Goal: Information Seeking & Learning: Learn about a topic

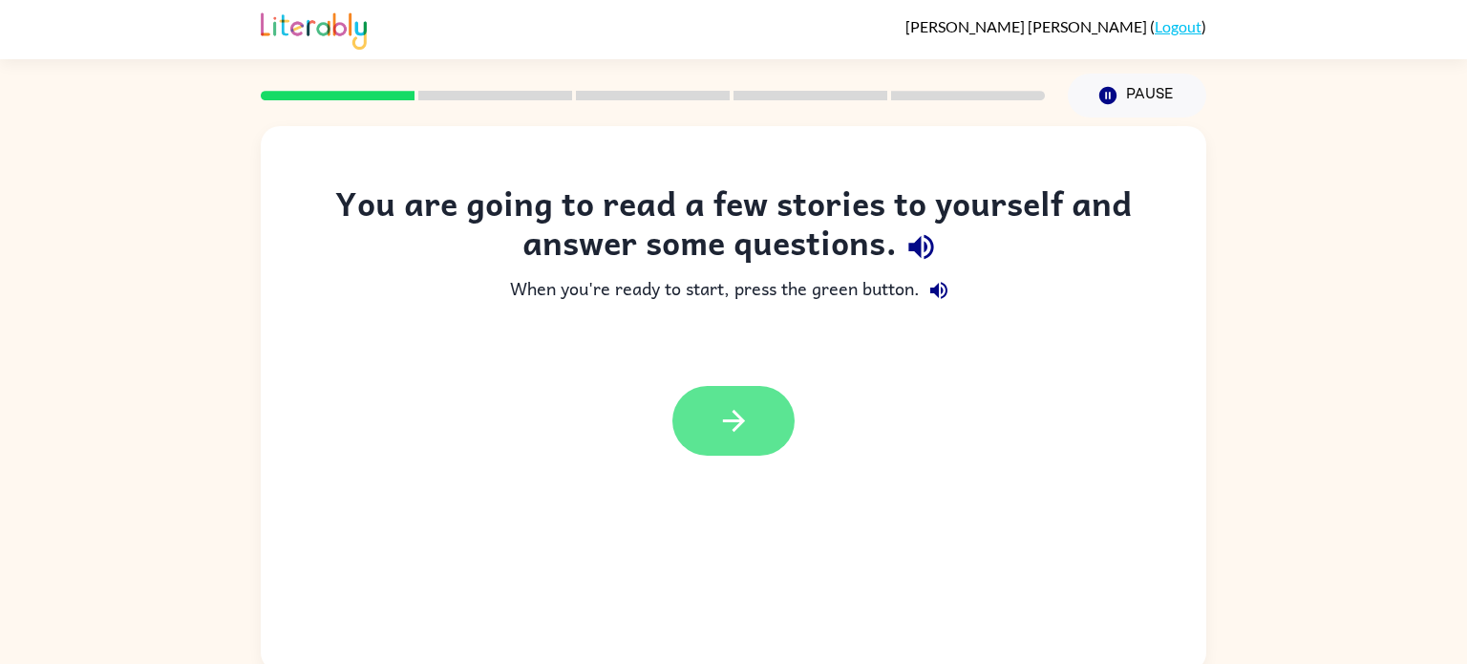
click at [746, 430] on icon "button" at bounding box center [733, 420] width 33 height 33
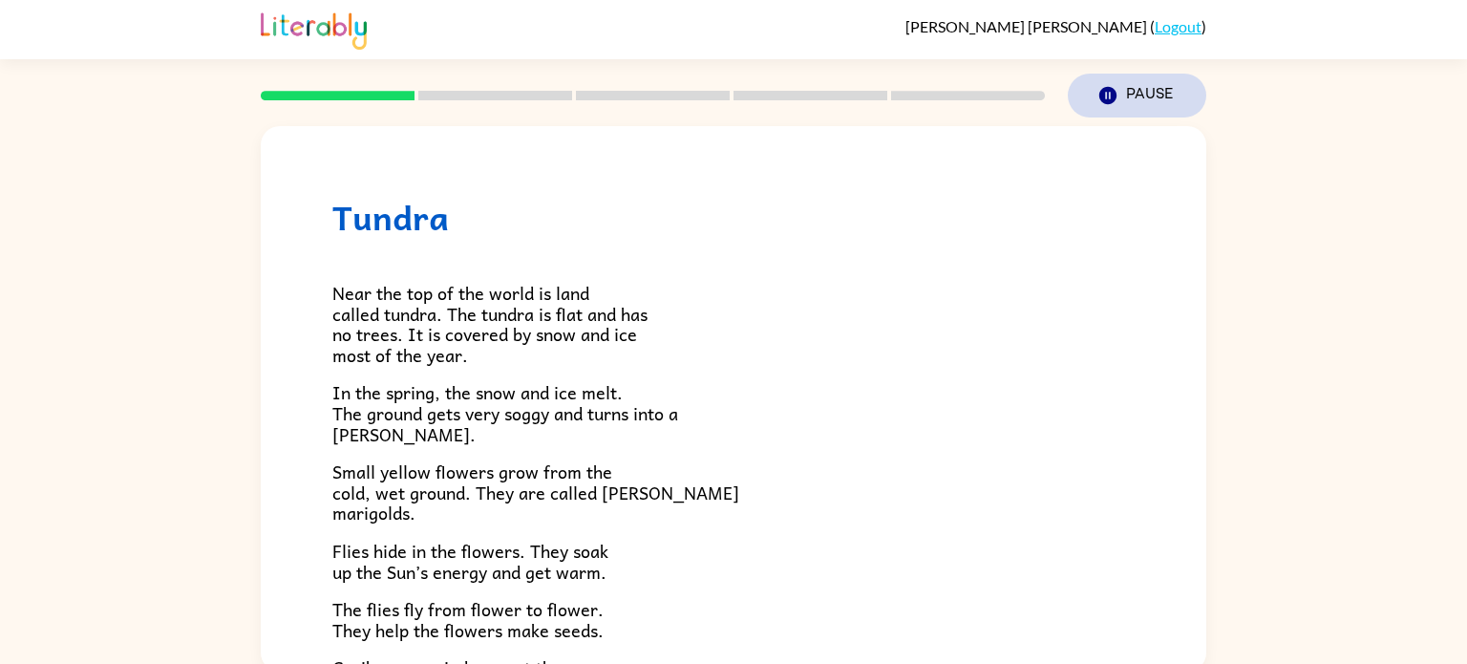
click at [1127, 99] on button "Pause Pause" at bounding box center [1137, 96] width 139 height 44
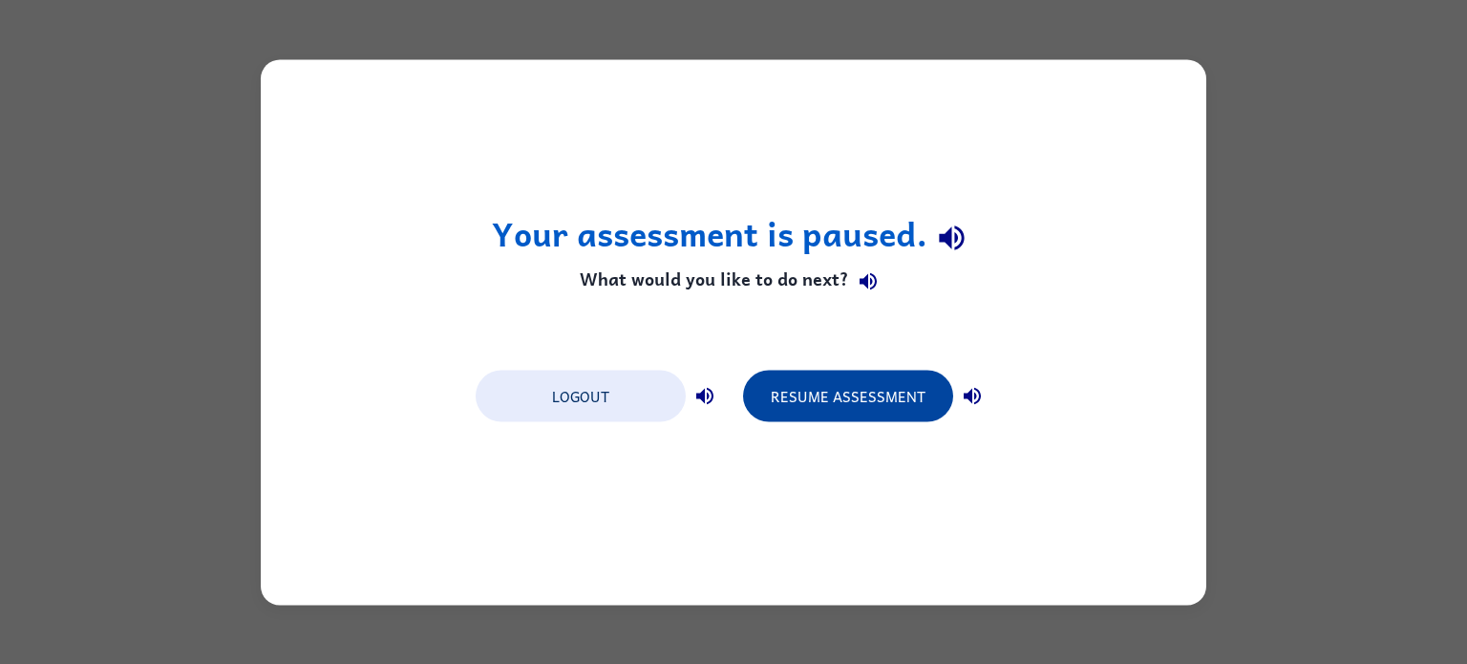
click at [855, 409] on button "Resume Assessment" at bounding box center [848, 396] width 210 height 52
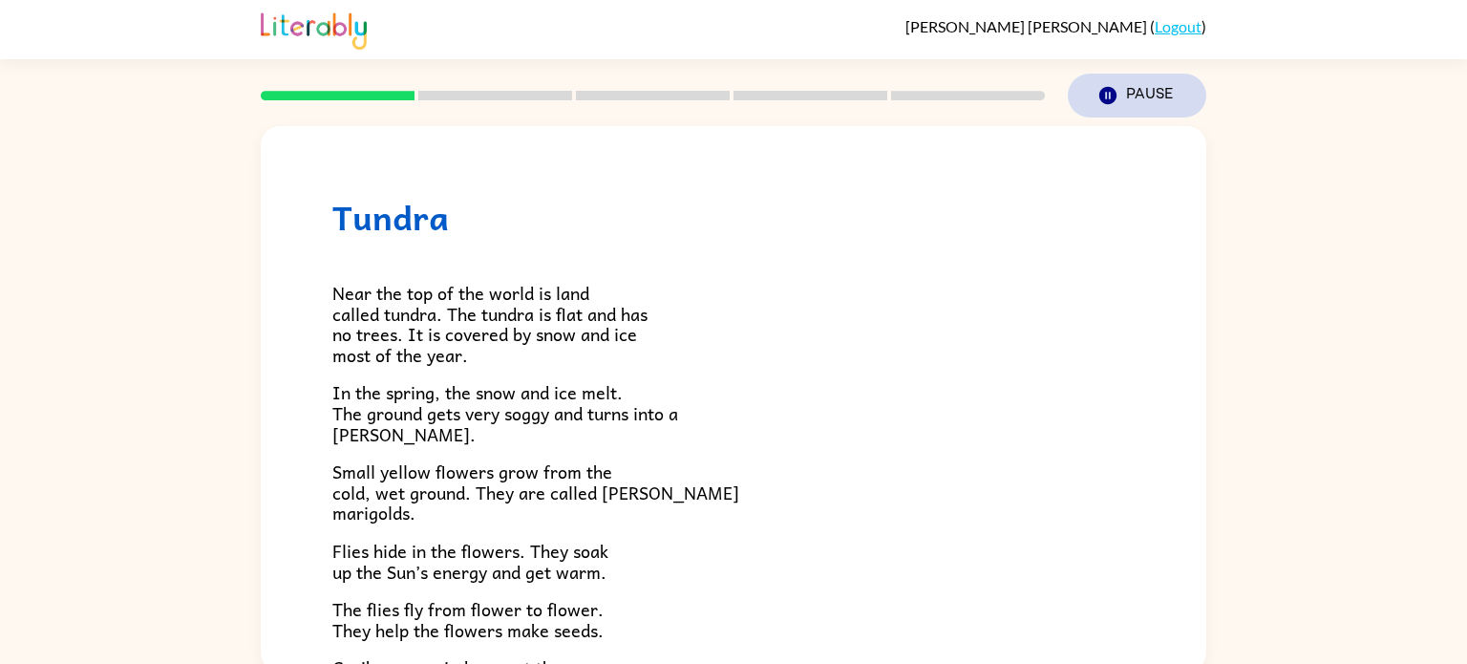
click at [1144, 96] on button "Pause Pause" at bounding box center [1137, 96] width 139 height 44
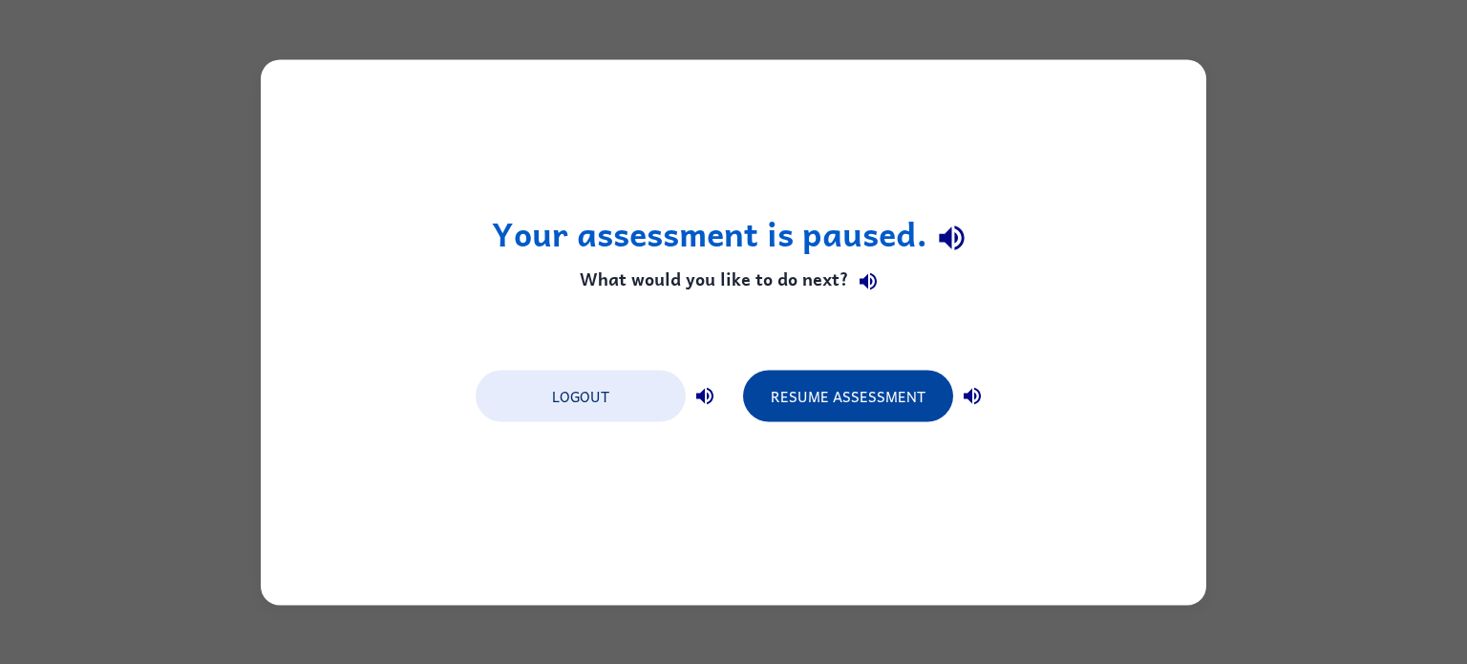
click at [838, 399] on button "Resume Assessment" at bounding box center [848, 396] width 210 height 52
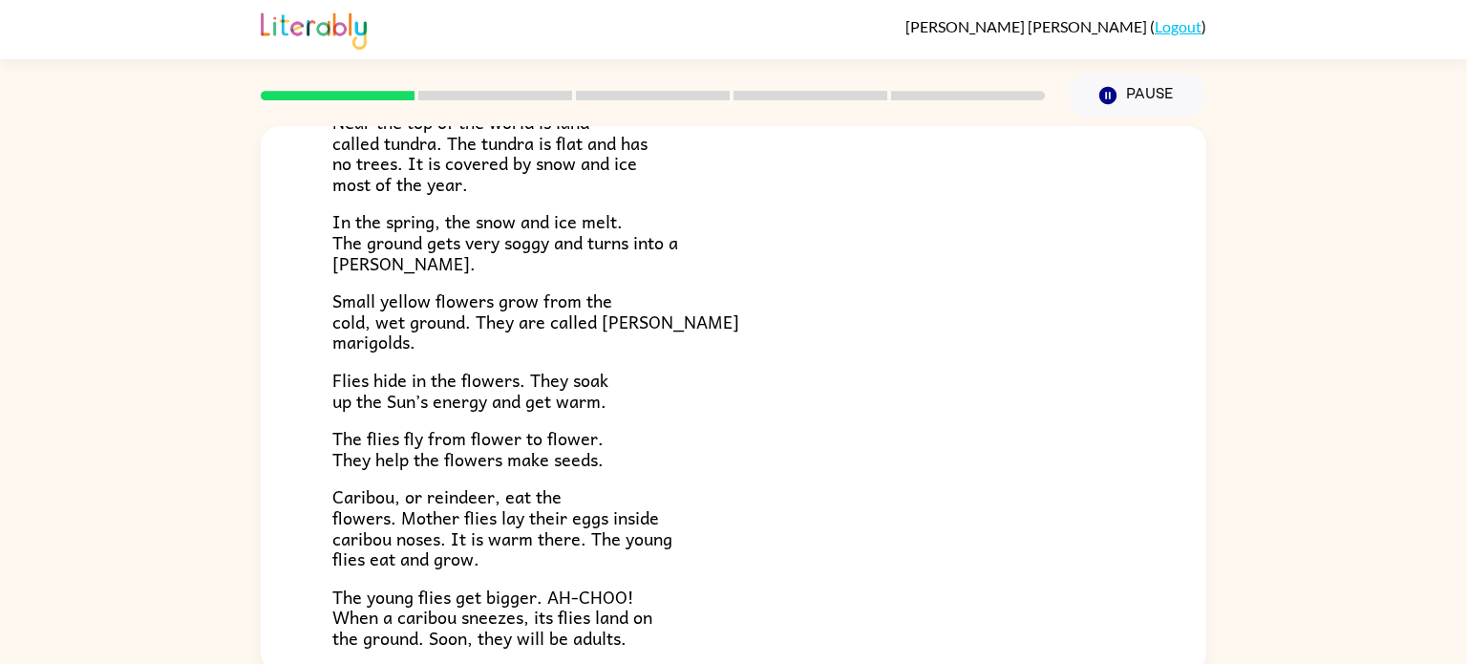
scroll to position [175, 0]
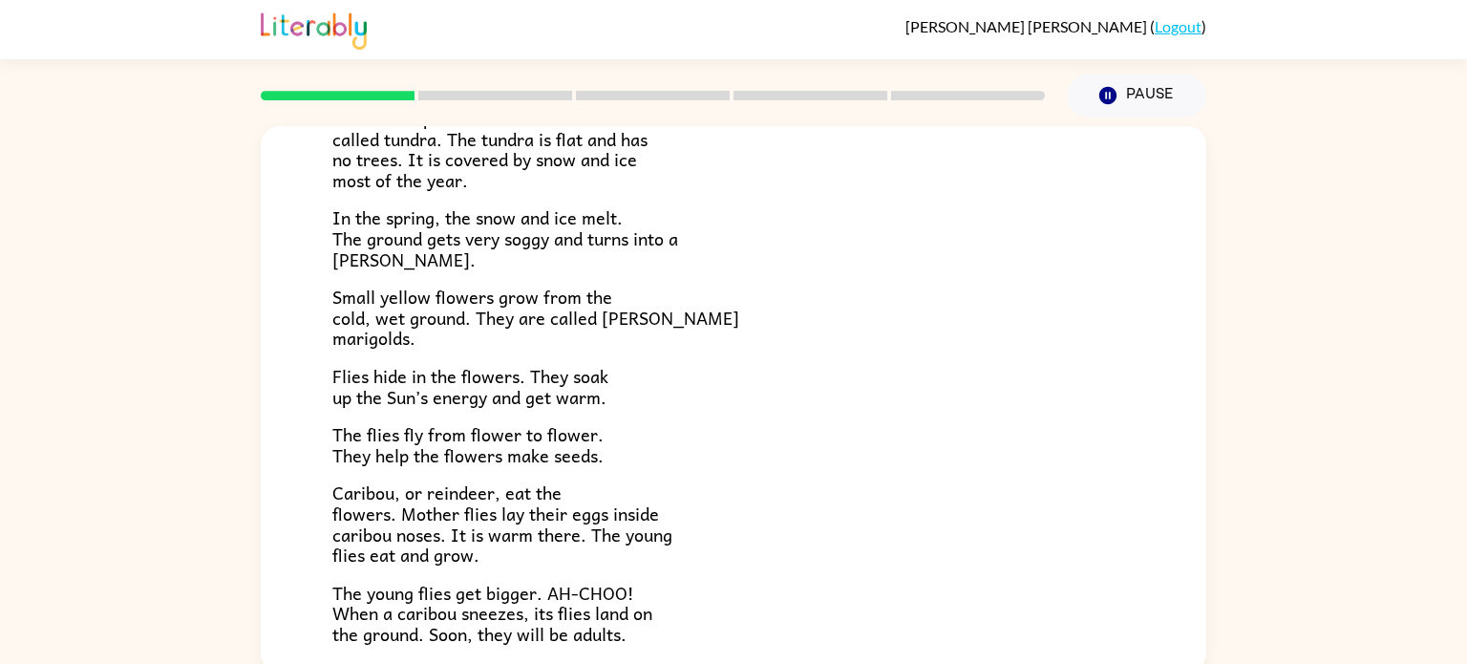
click at [0, 458] on div "Tundra Near the top of the world is land called tundra. The tundra is flat and …" at bounding box center [733, 395] width 1467 height 554
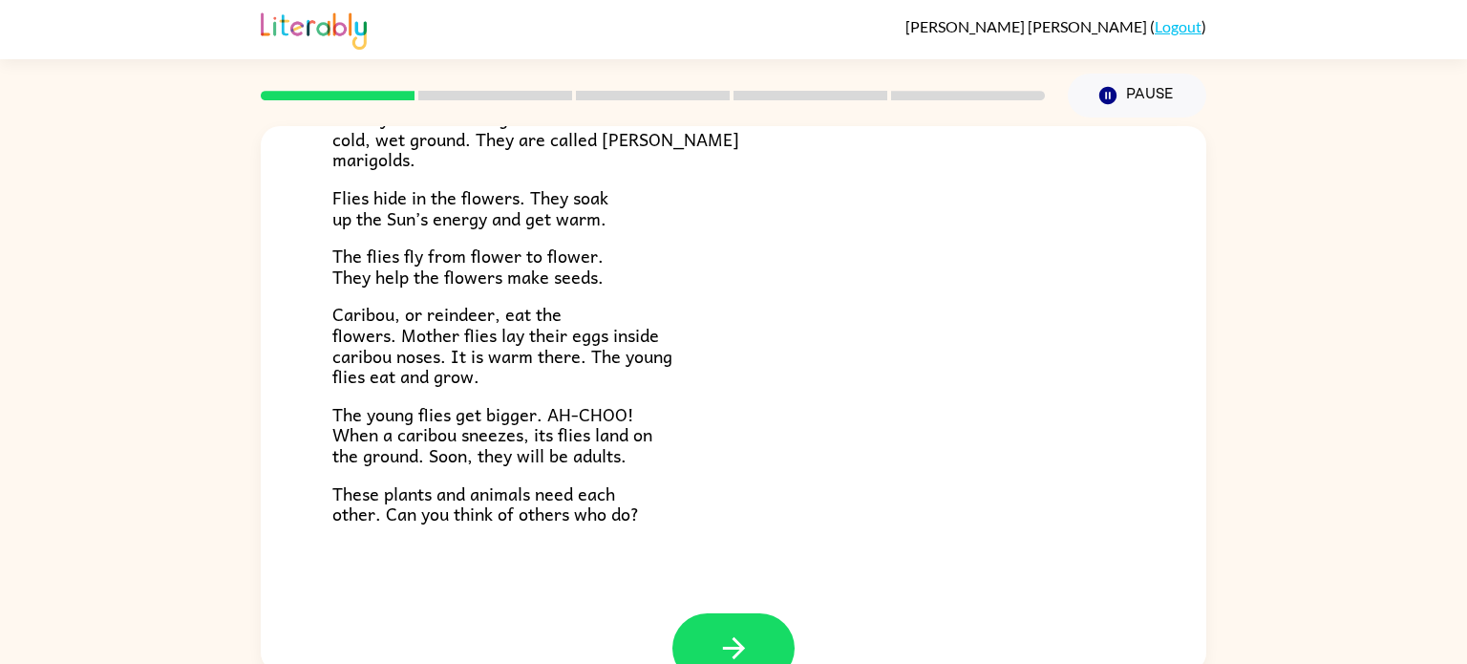
scroll to position [393, 0]
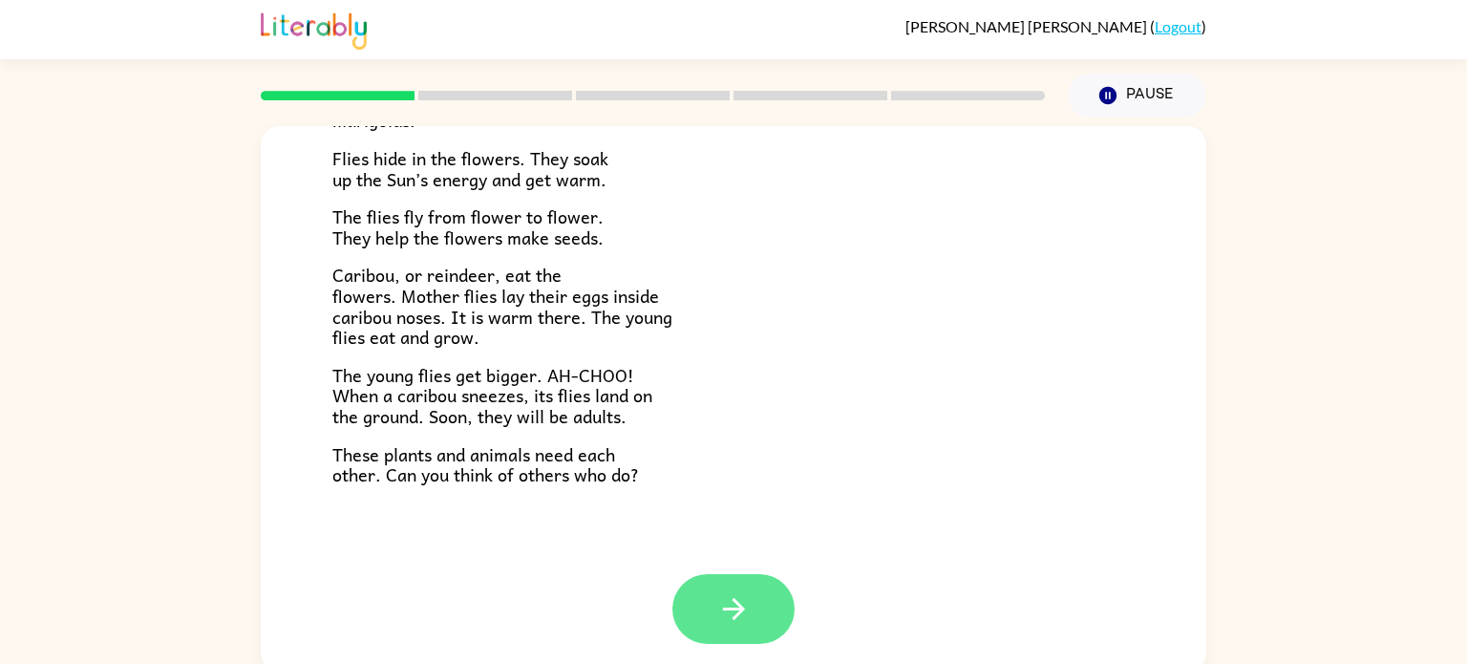
click at [746, 617] on icon "button" at bounding box center [733, 608] width 33 height 33
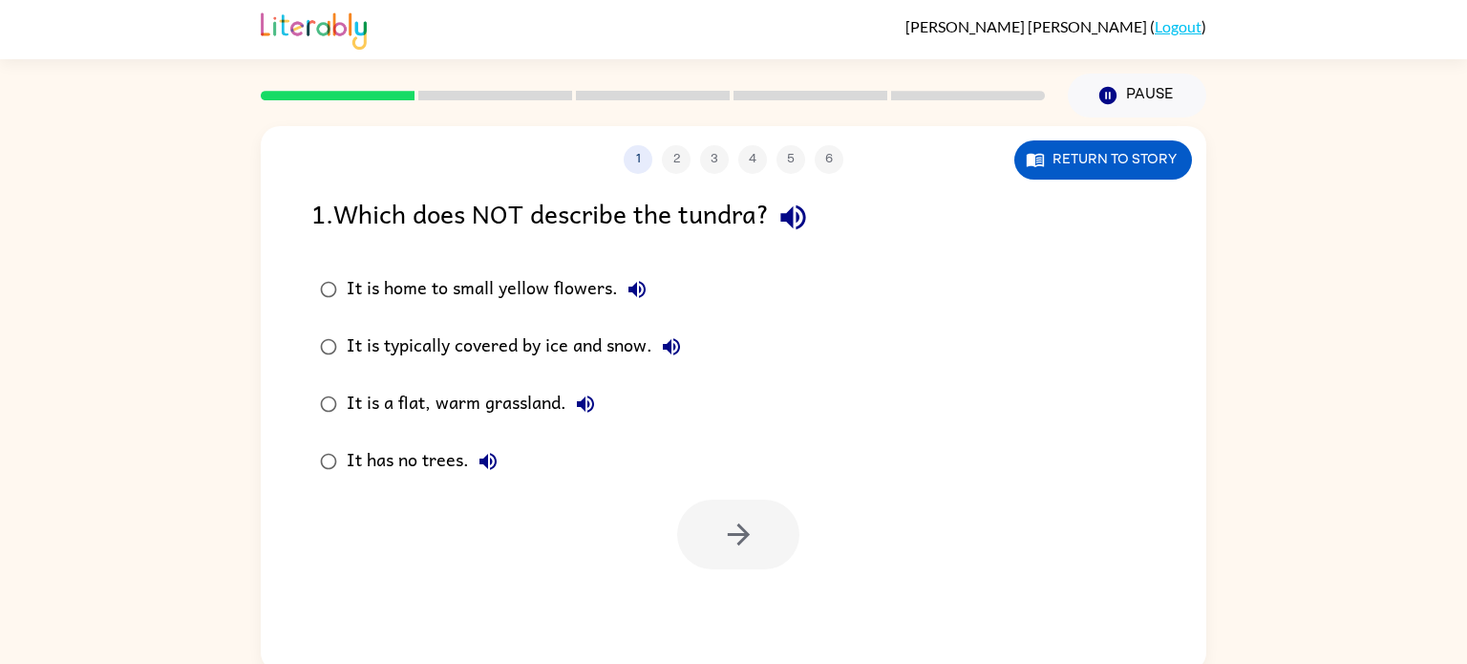
scroll to position [0, 0]
click at [730, 535] on icon "button" at bounding box center [738, 535] width 22 height 22
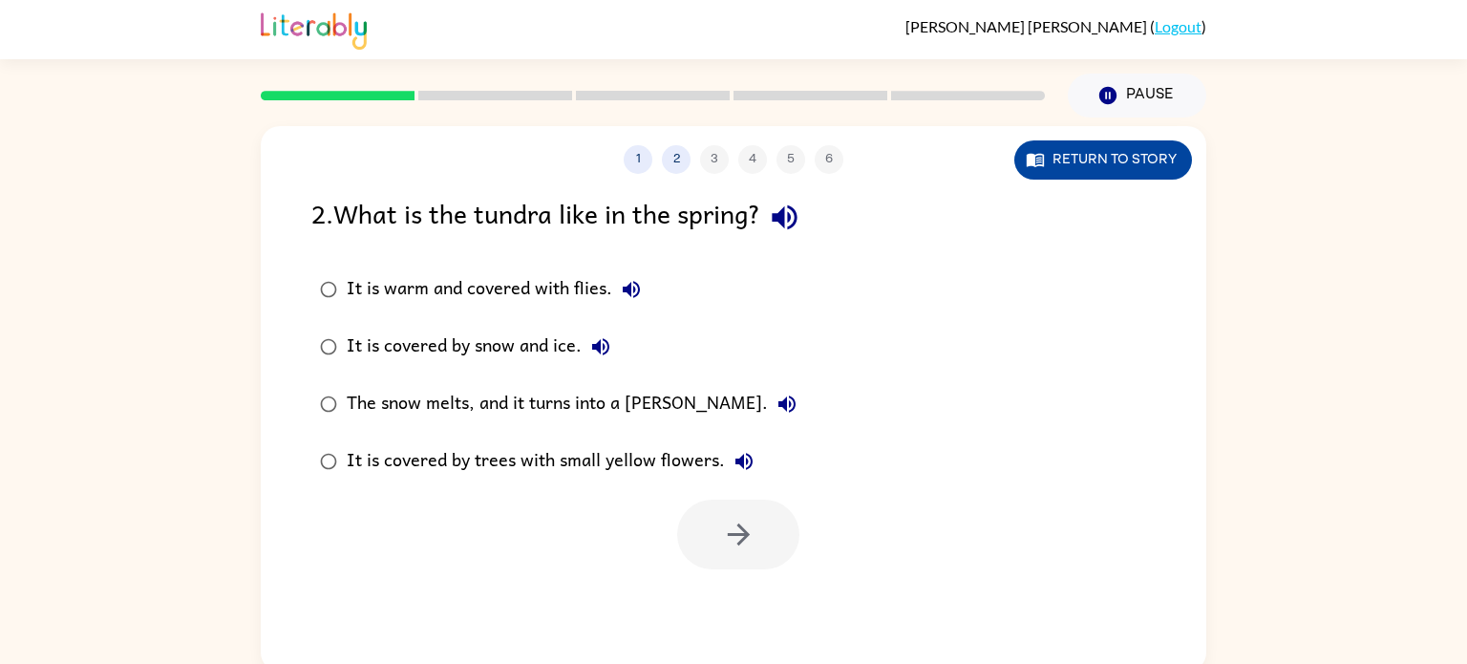
click at [1128, 176] on button "Return to story" at bounding box center [1104, 159] width 178 height 39
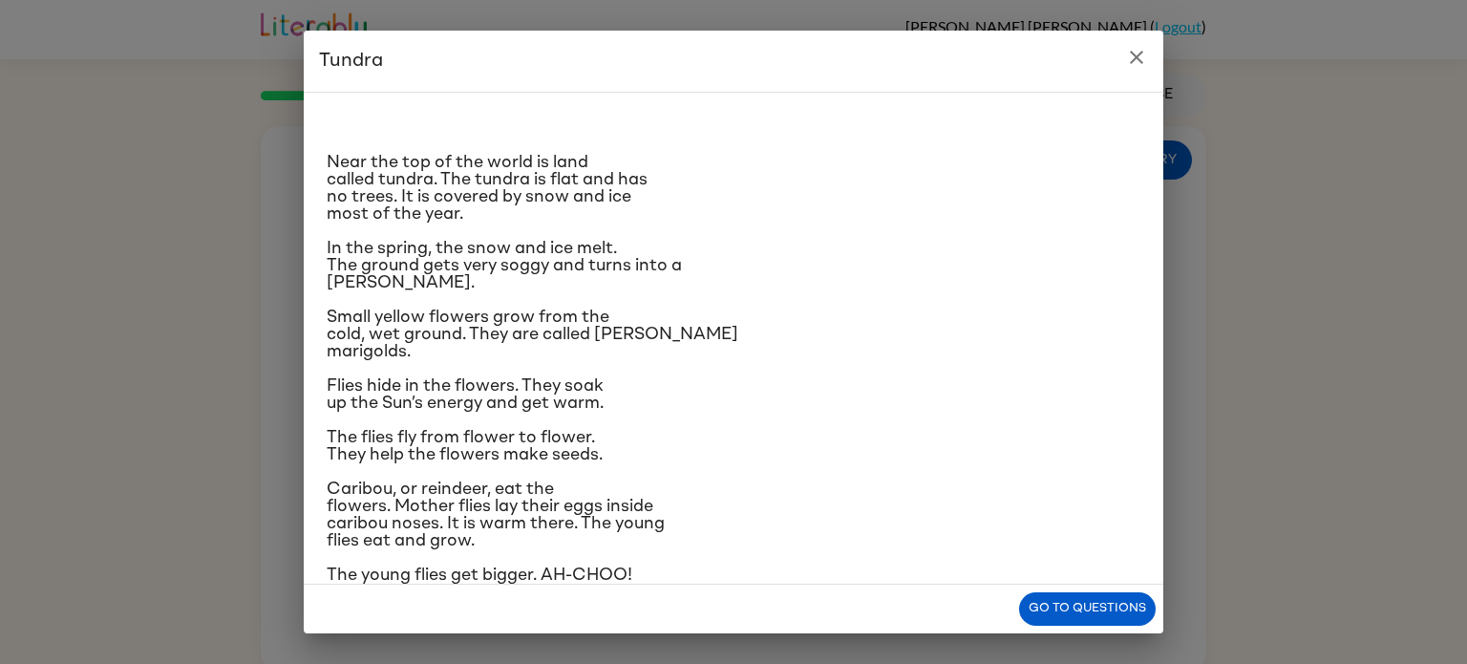
click at [1127, 55] on icon "close" at bounding box center [1136, 57] width 23 height 23
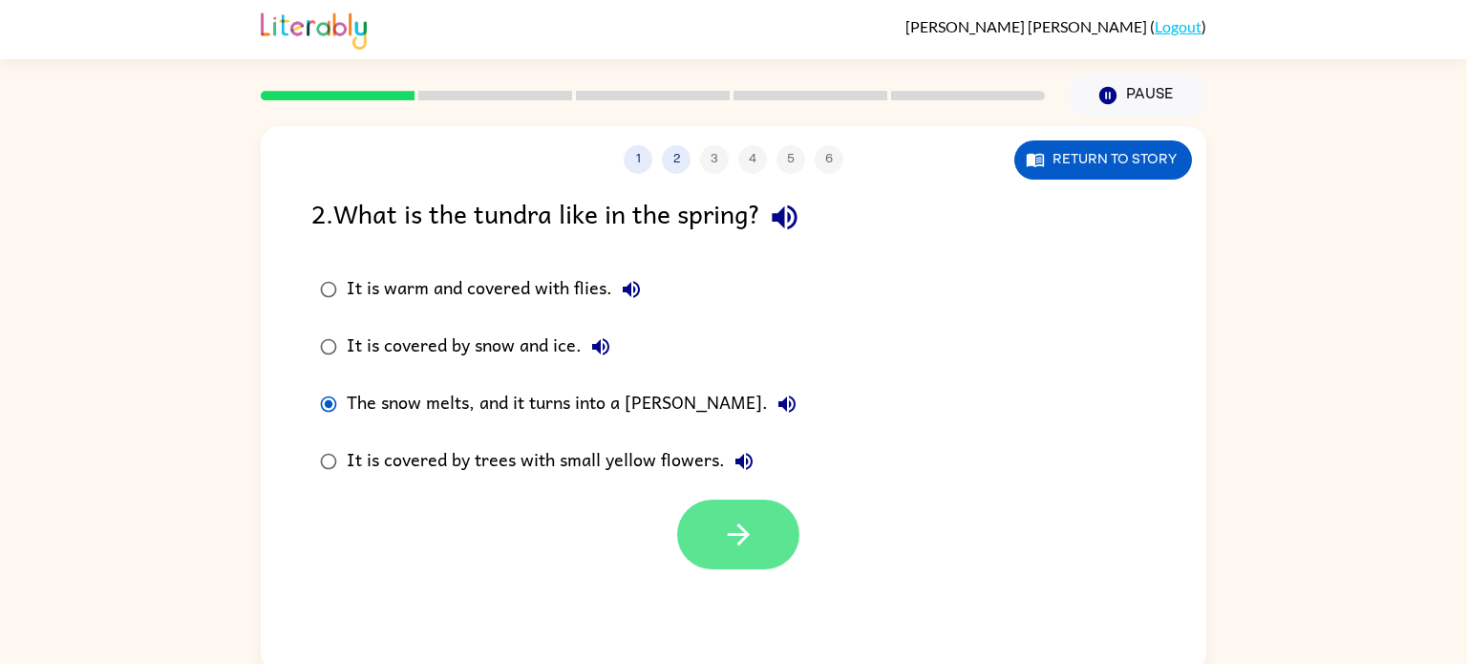
click at [749, 524] on icon "button" at bounding box center [738, 534] width 33 height 33
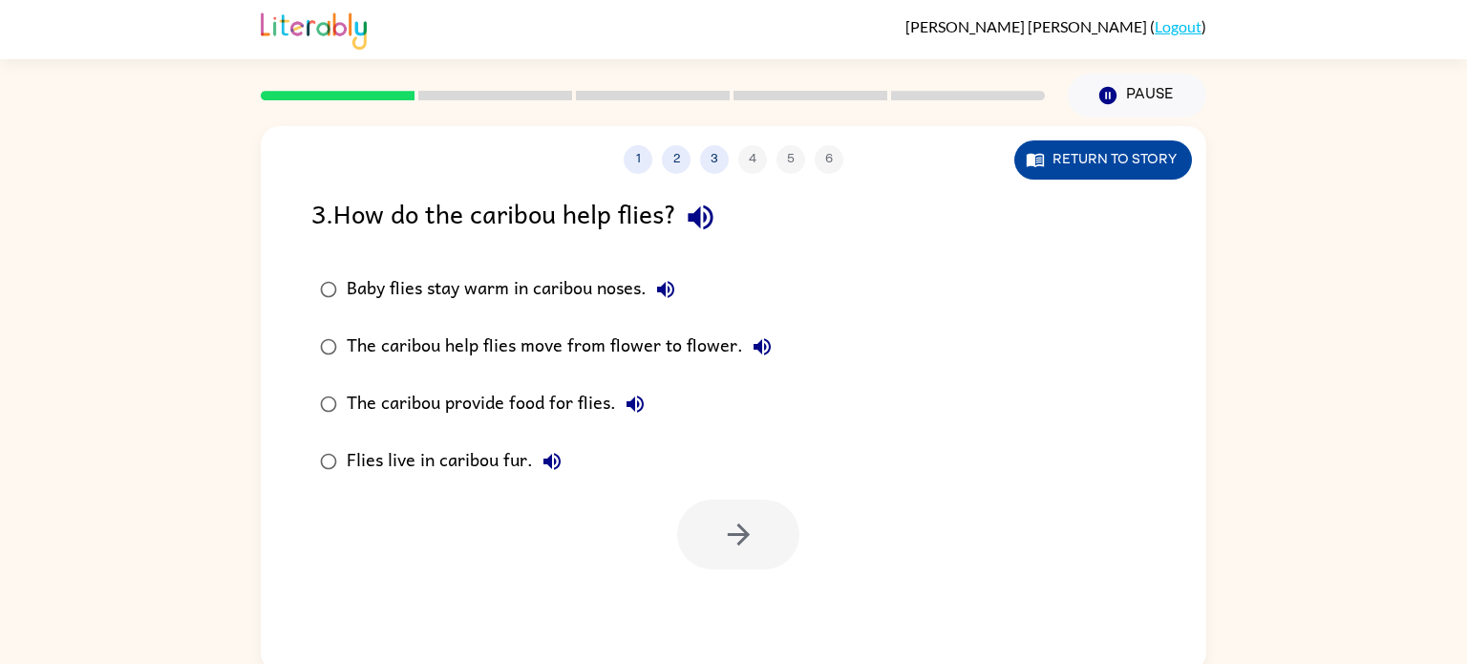
click at [1135, 163] on button "Return to story" at bounding box center [1104, 159] width 178 height 39
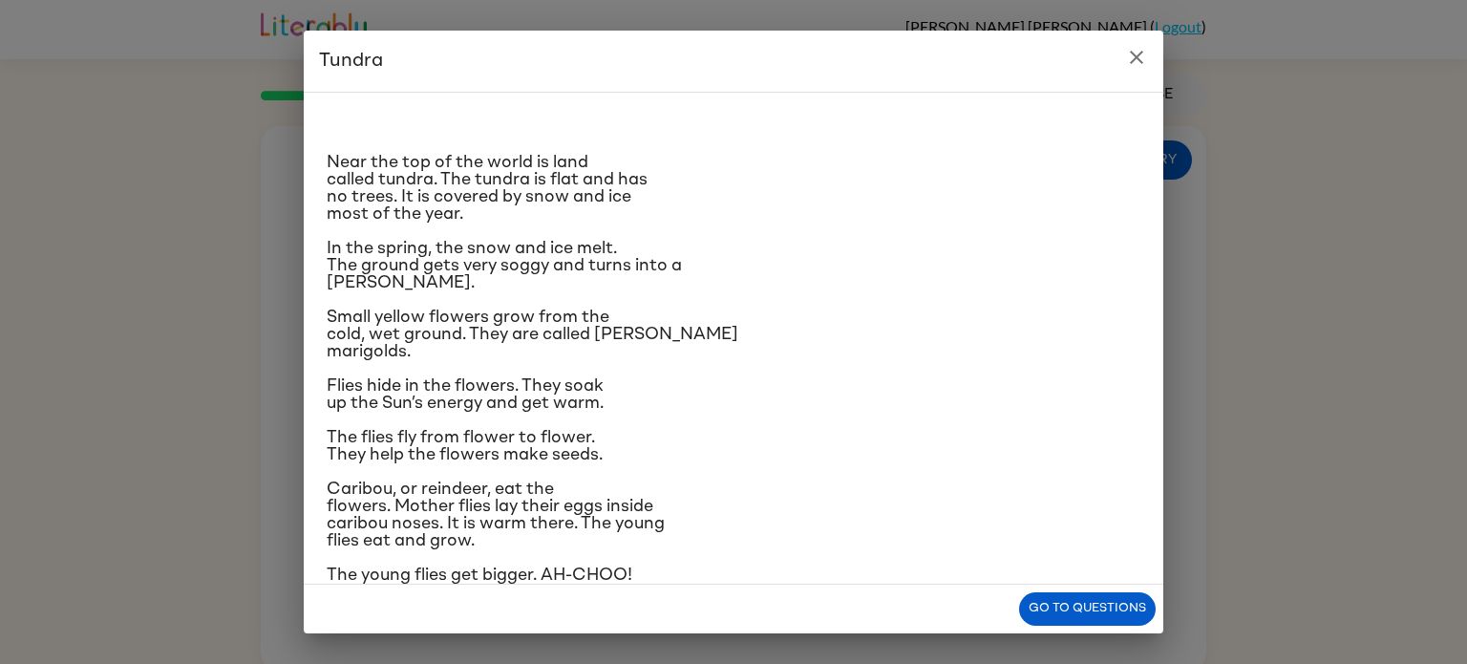
click at [1143, 58] on icon "close" at bounding box center [1136, 57] width 23 height 23
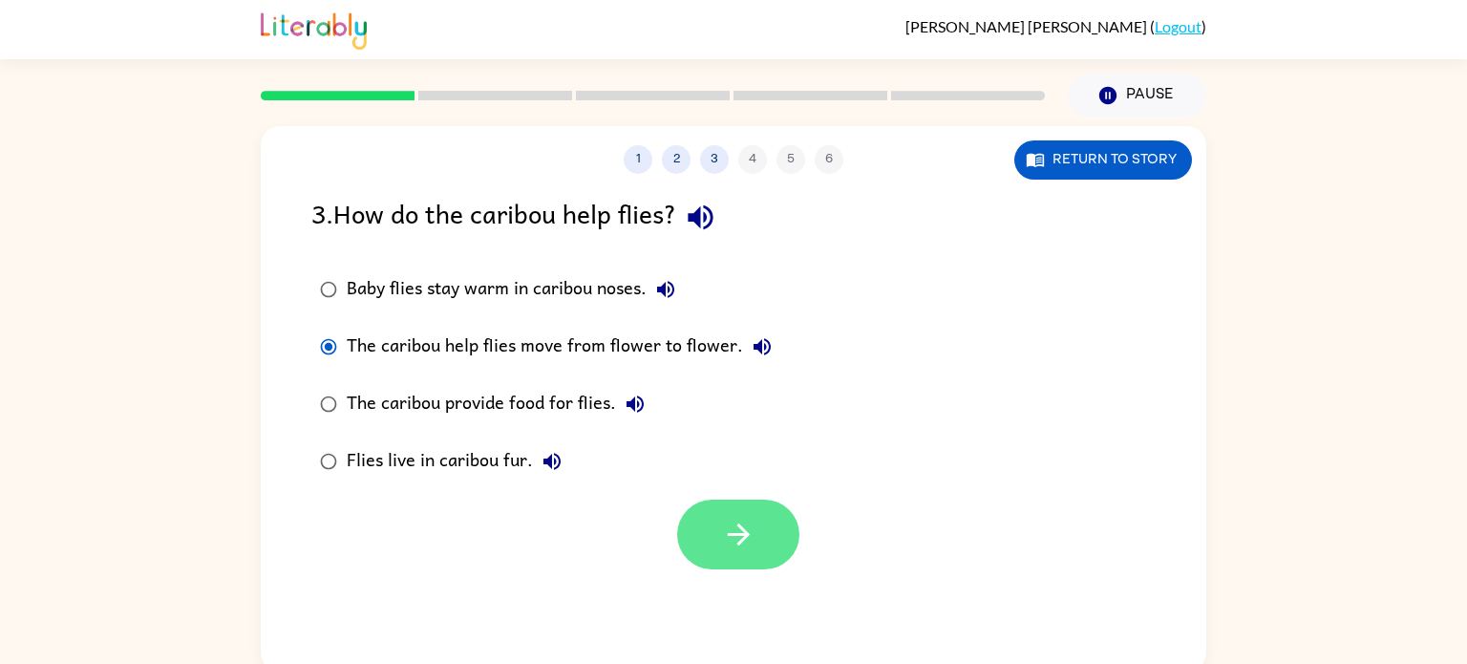
click at [712, 531] on button "button" at bounding box center [738, 535] width 122 height 70
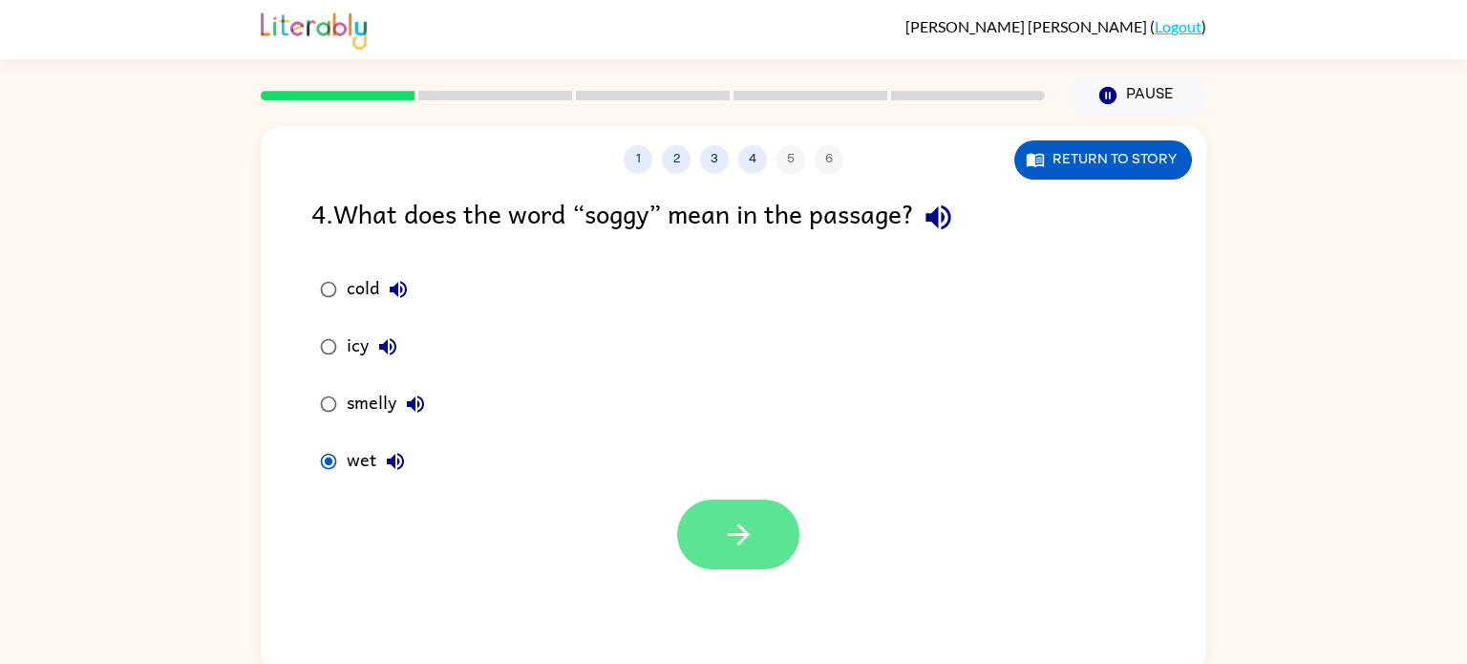
click at [733, 541] on icon "button" at bounding box center [738, 534] width 33 height 33
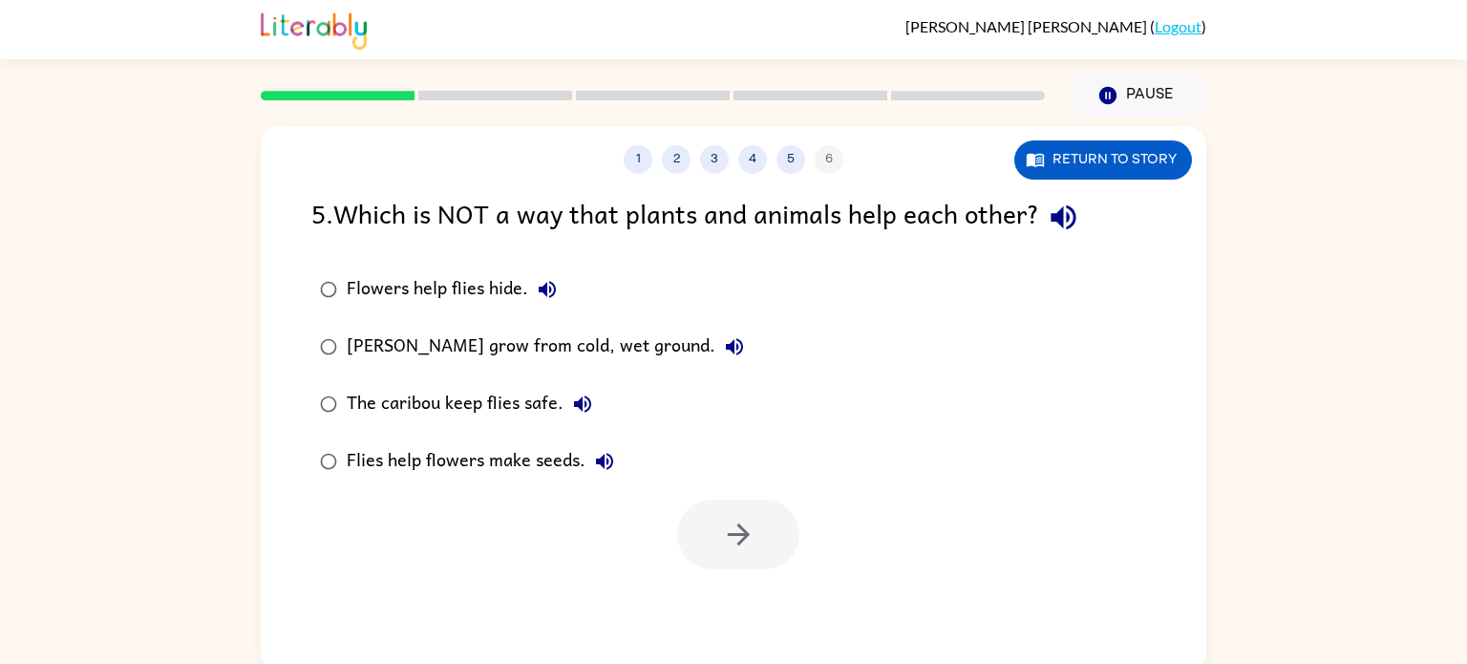
click at [1067, 227] on icon "button" at bounding box center [1063, 217] width 25 height 25
click at [698, 550] on button "button" at bounding box center [738, 535] width 122 height 70
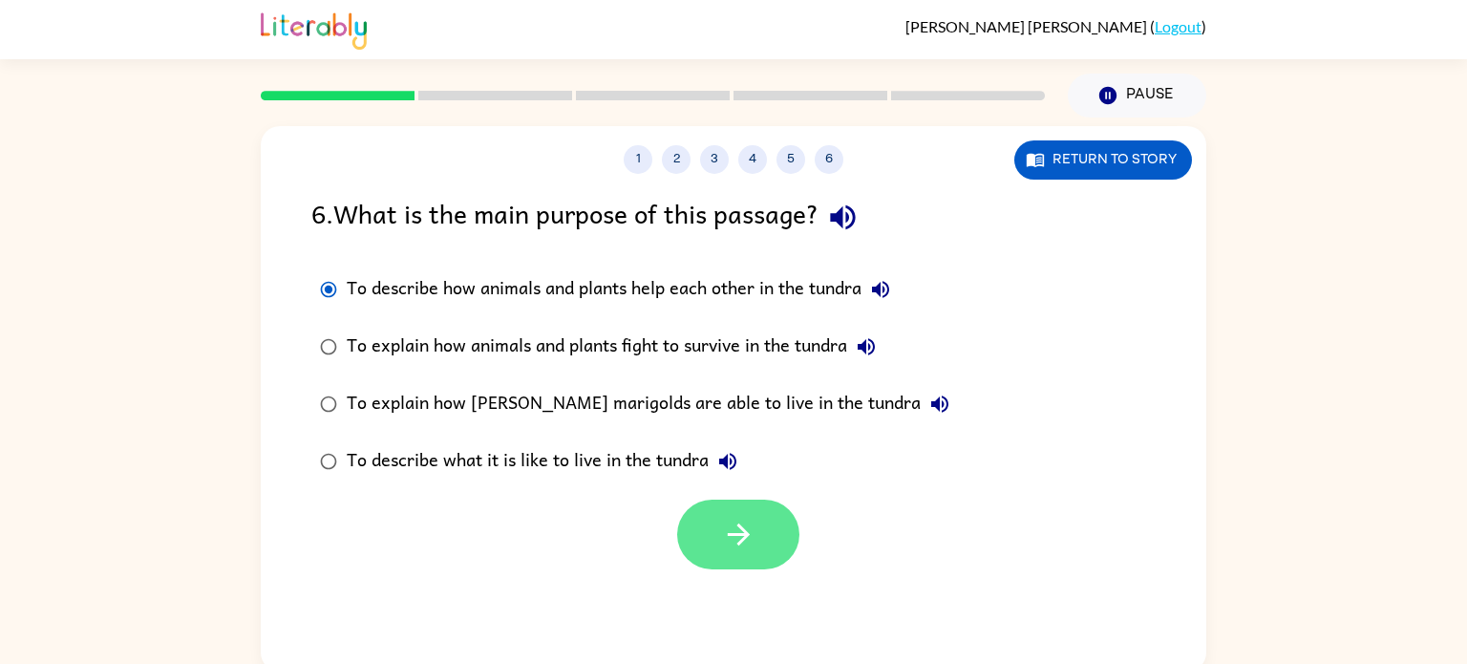
click at [715, 547] on button "button" at bounding box center [738, 535] width 122 height 70
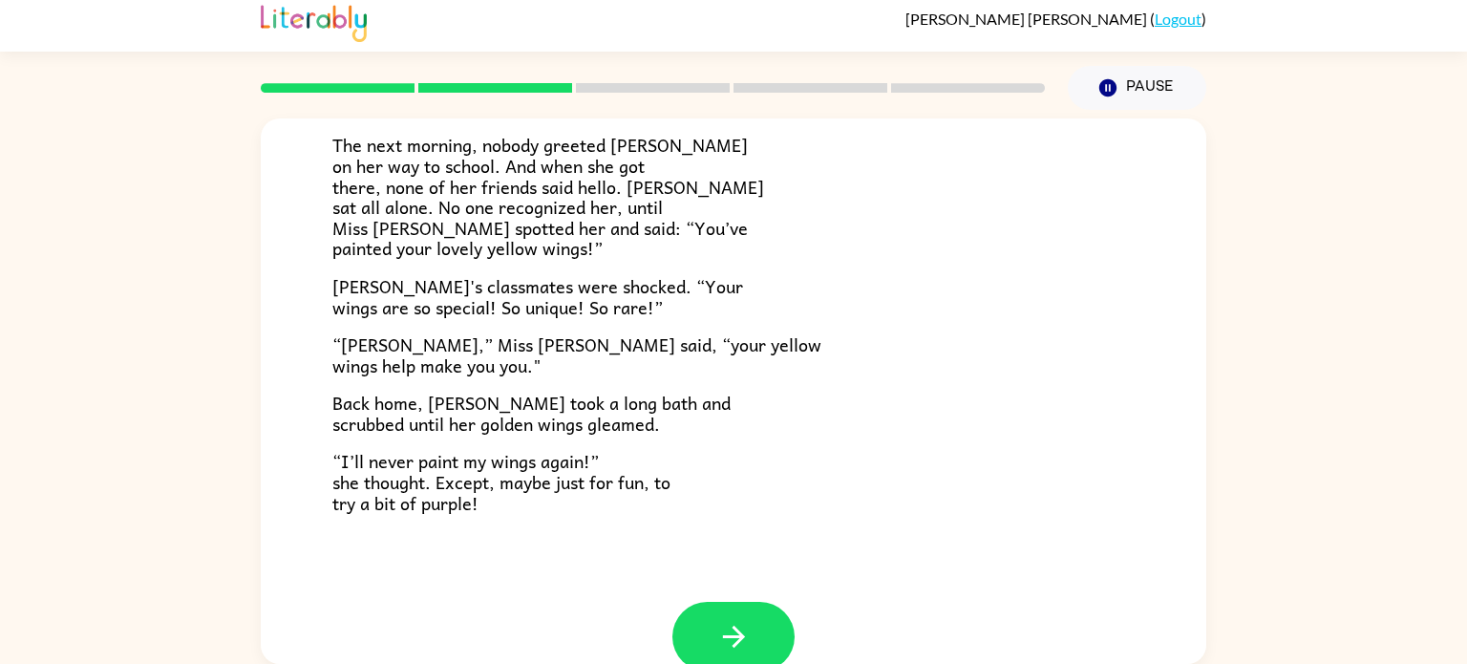
scroll to position [534, 0]
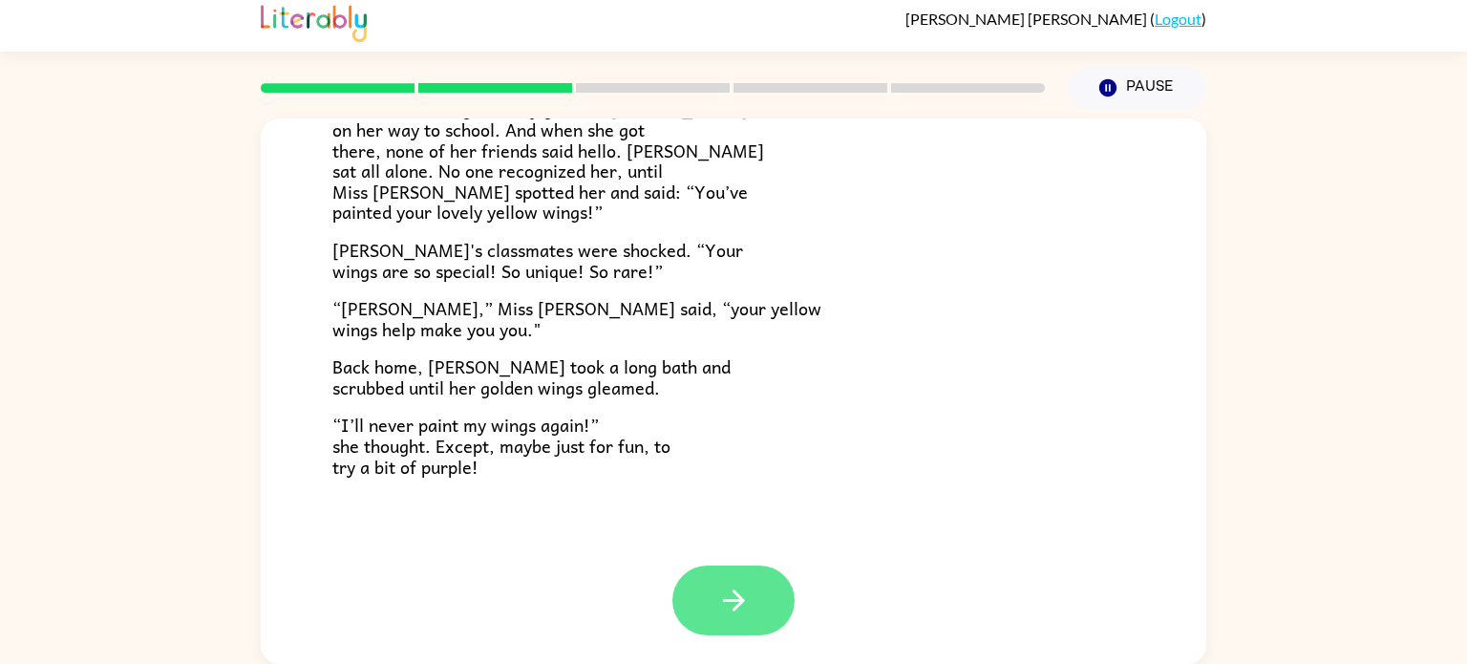
click at [745, 613] on icon "button" at bounding box center [733, 600] width 33 height 33
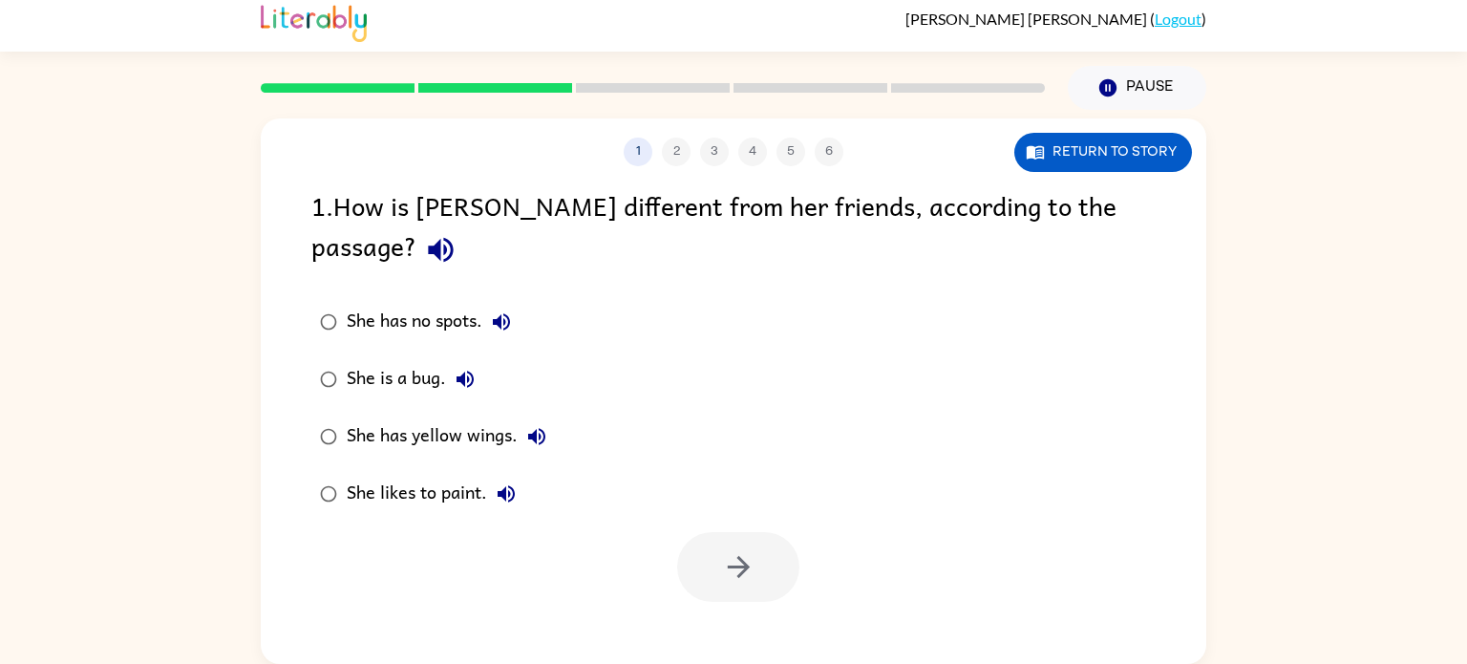
scroll to position [0, 0]
click at [734, 550] on icon "button" at bounding box center [738, 566] width 33 height 33
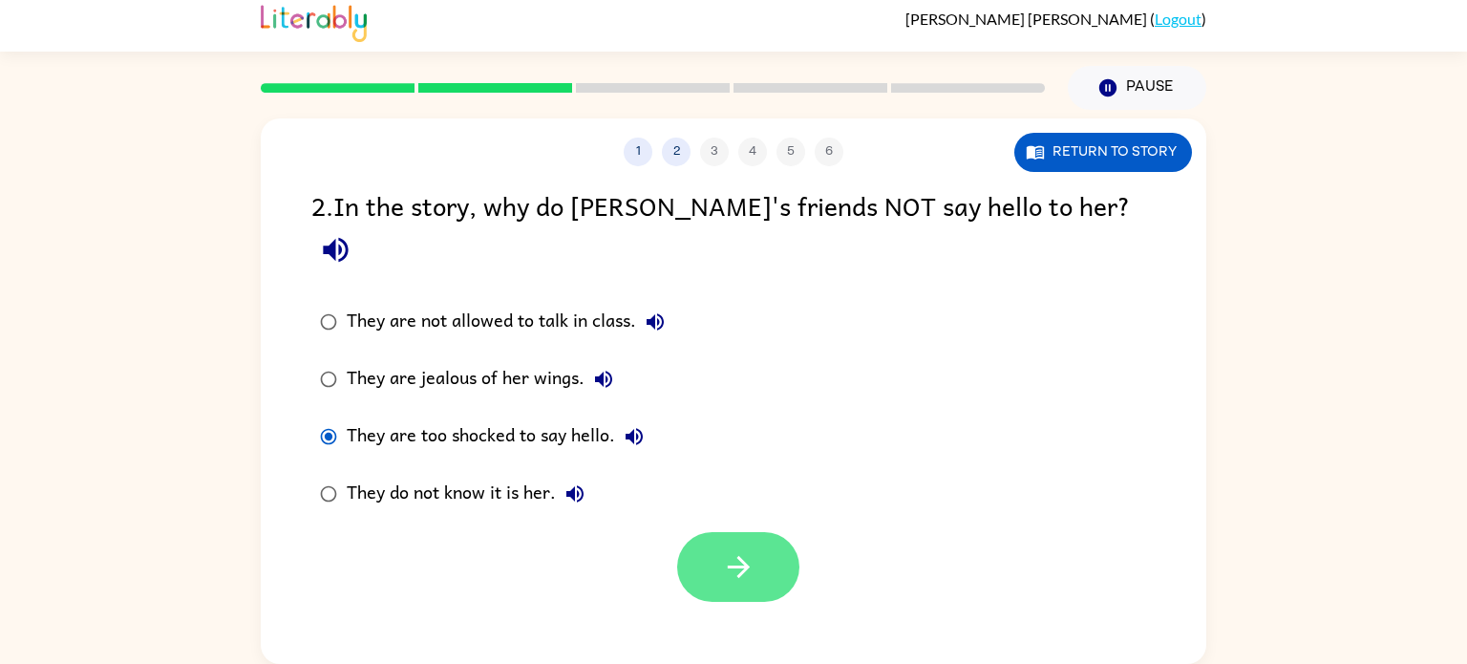
click at [724, 550] on icon "button" at bounding box center [738, 566] width 33 height 33
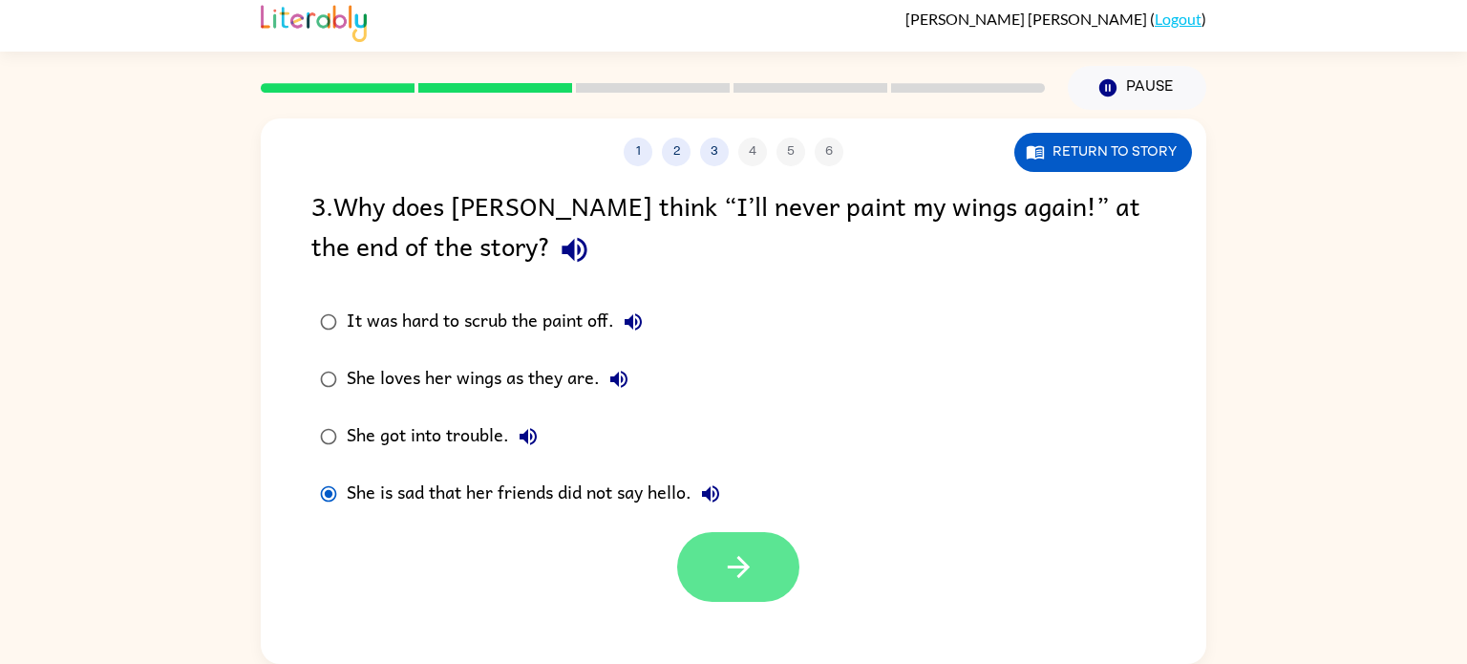
click at [714, 578] on button "button" at bounding box center [738, 567] width 122 height 70
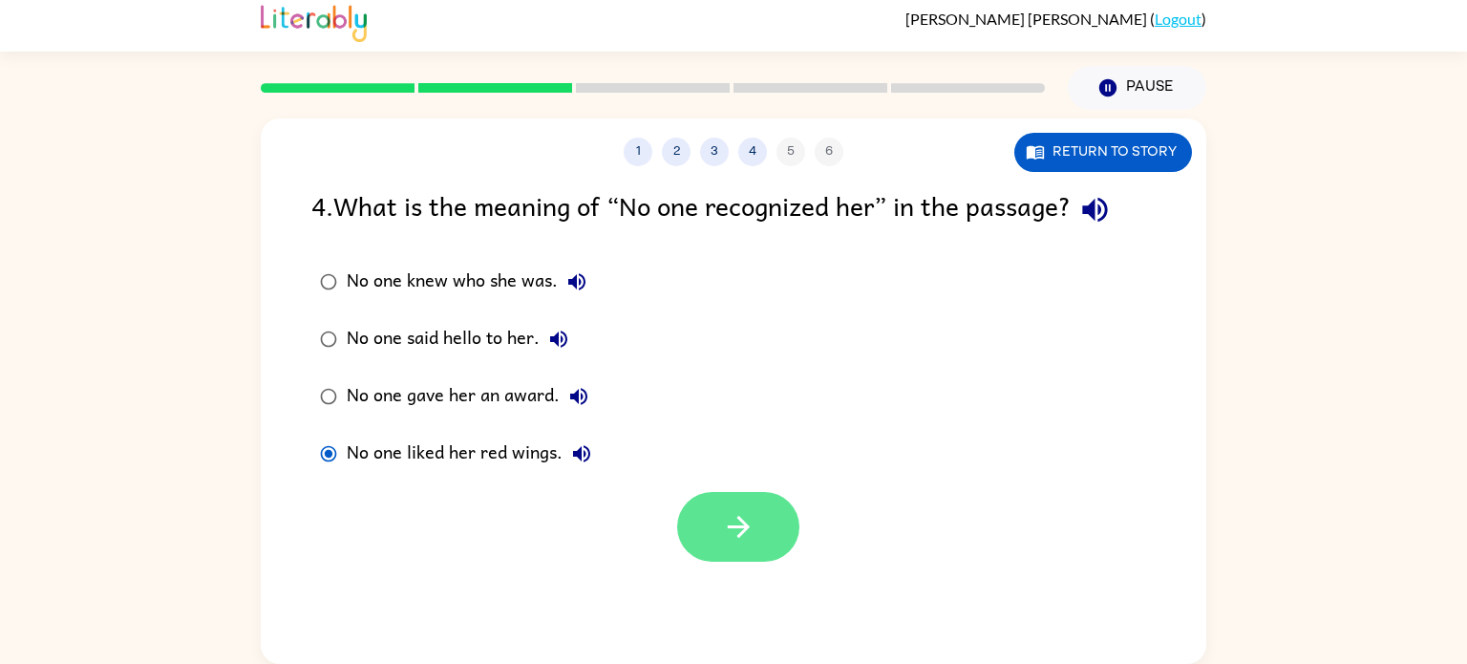
click at [733, 534] on icon "button" at bounding box center [738, 526] width 33 height 33
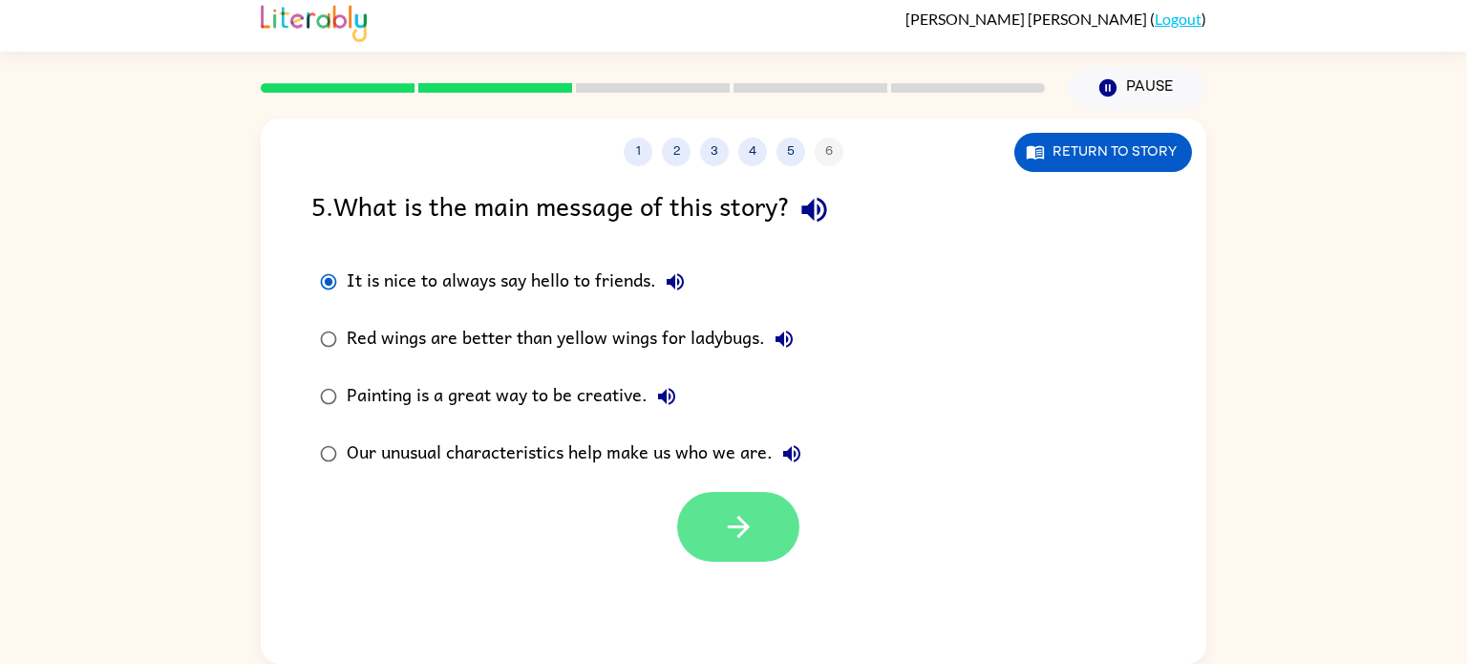
click at [732, 543] on icon "button" at bounding box center [738, 526] width 33 height 33
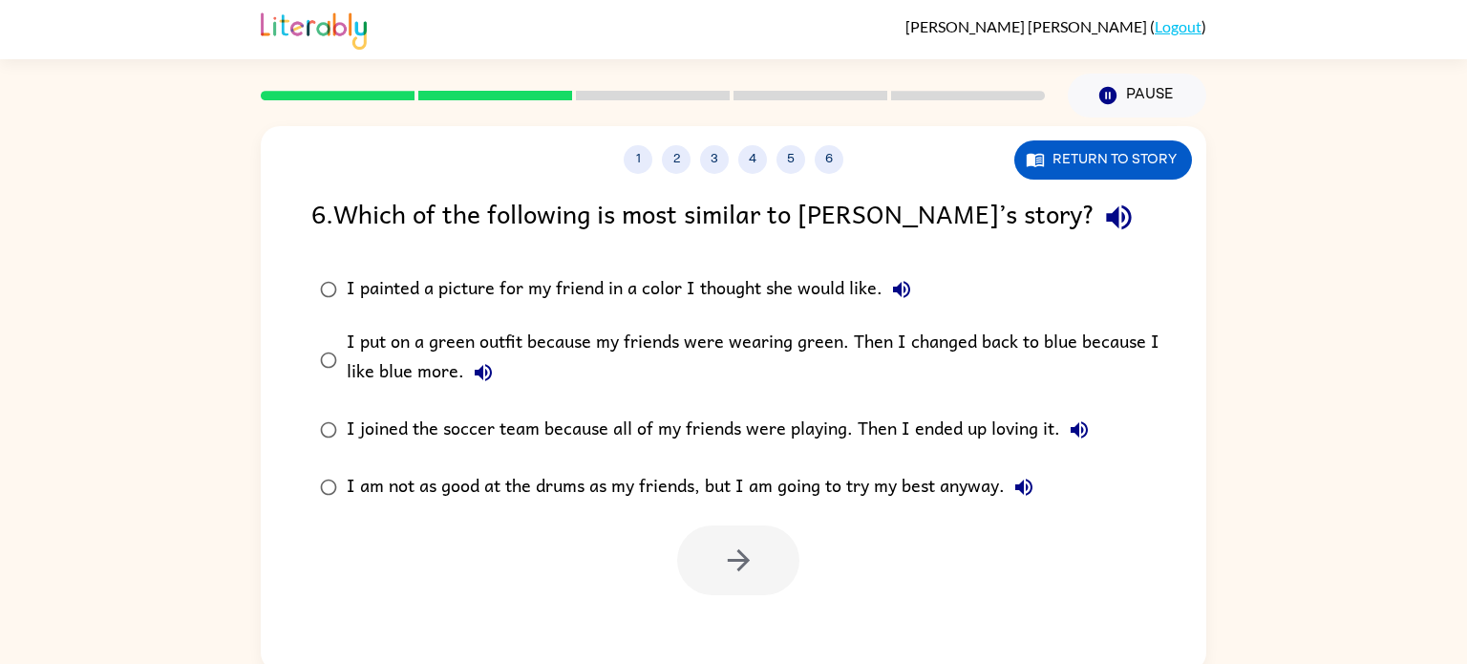
scroll to position [8, 0]
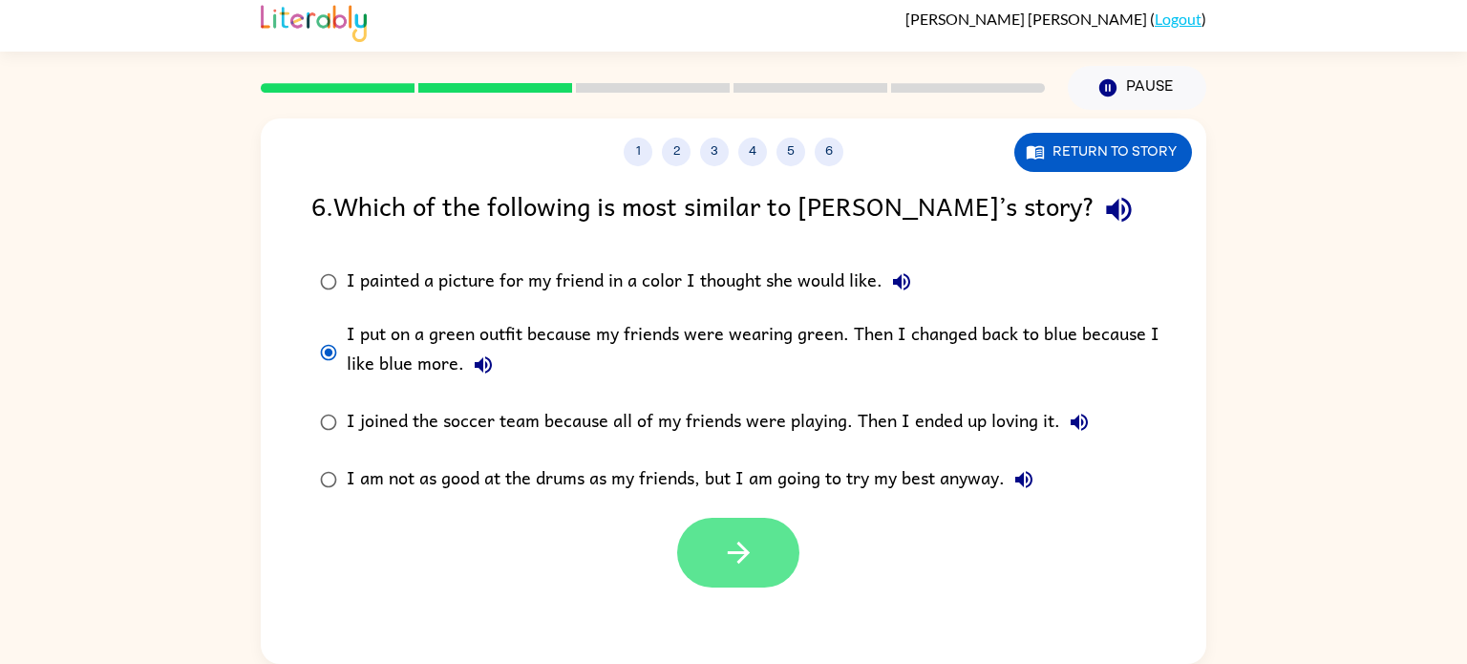
click at [737, 526] on button "button" at bounding box center [738, 553] width 122 height 70
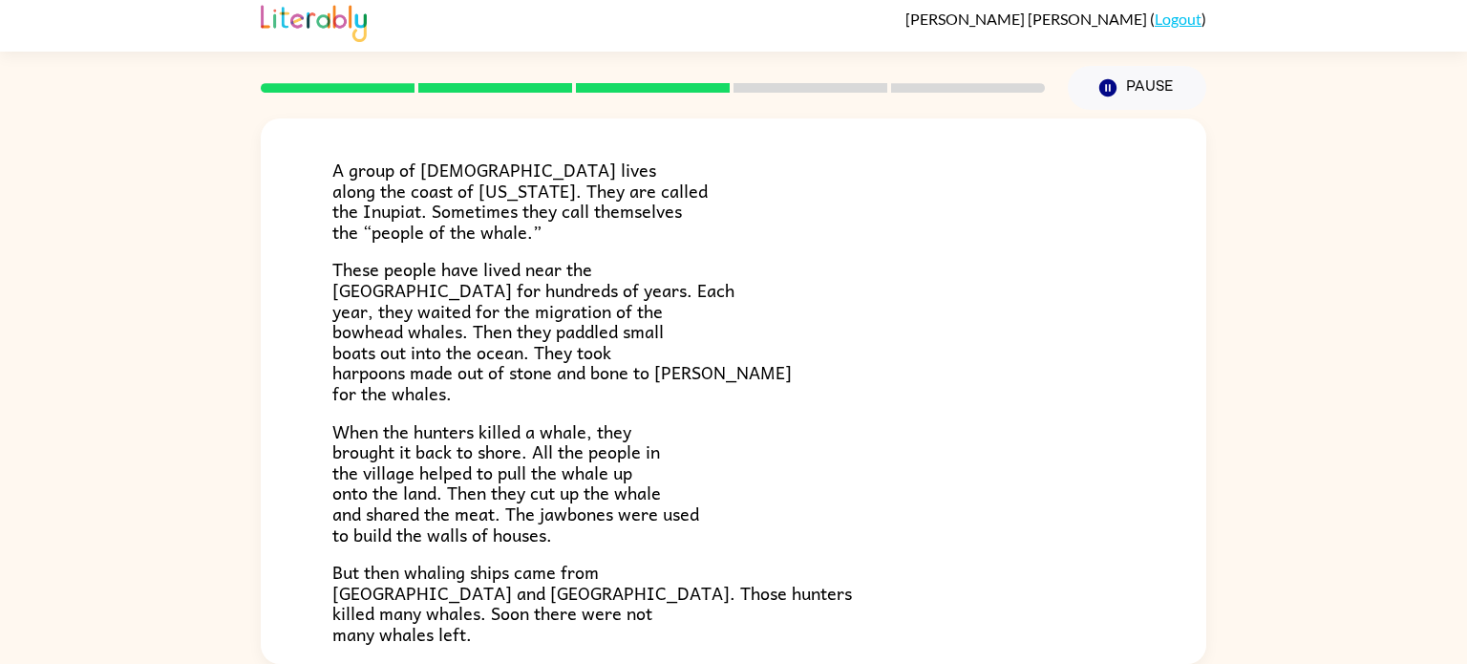
scroll to position [0, 0]
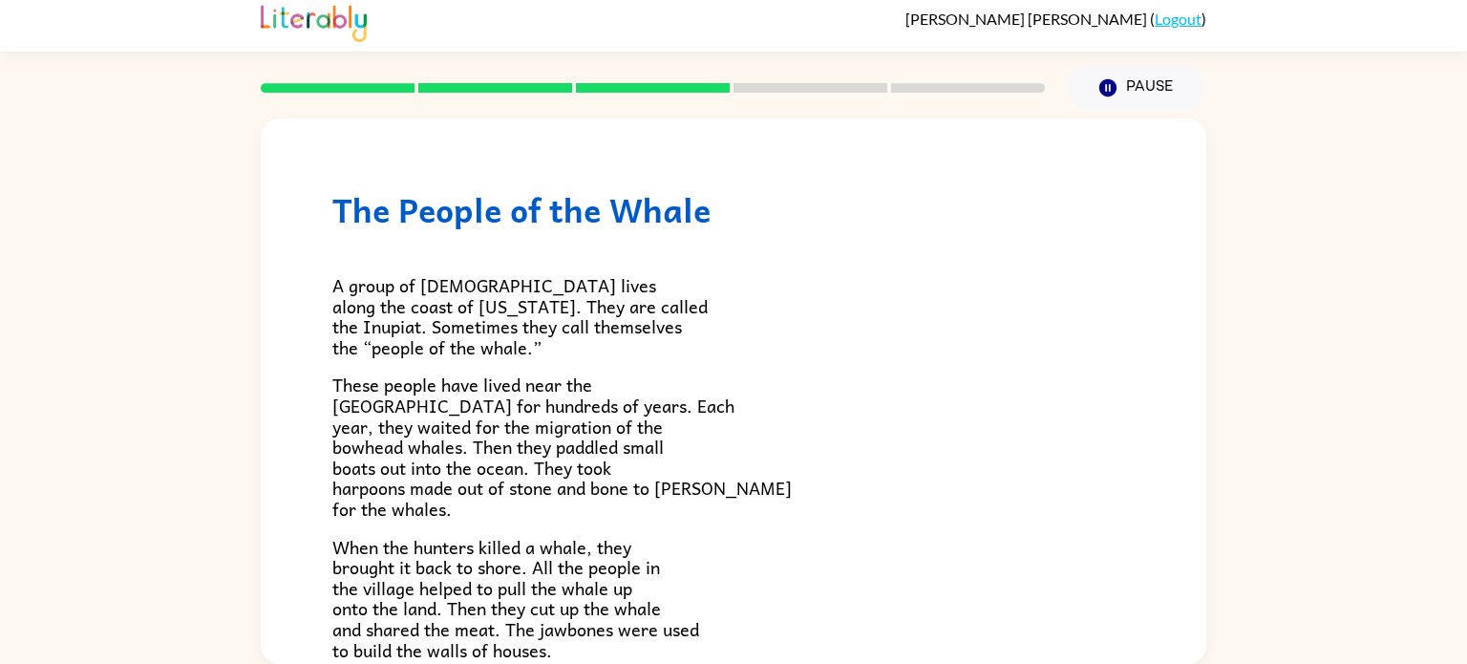
click at [1173, 304] on div "The People of the Whale A group of [DEMOGRAPHIC_DATA] lives along the coast of …" at bounding box center [734, 663] width 946 height 1091
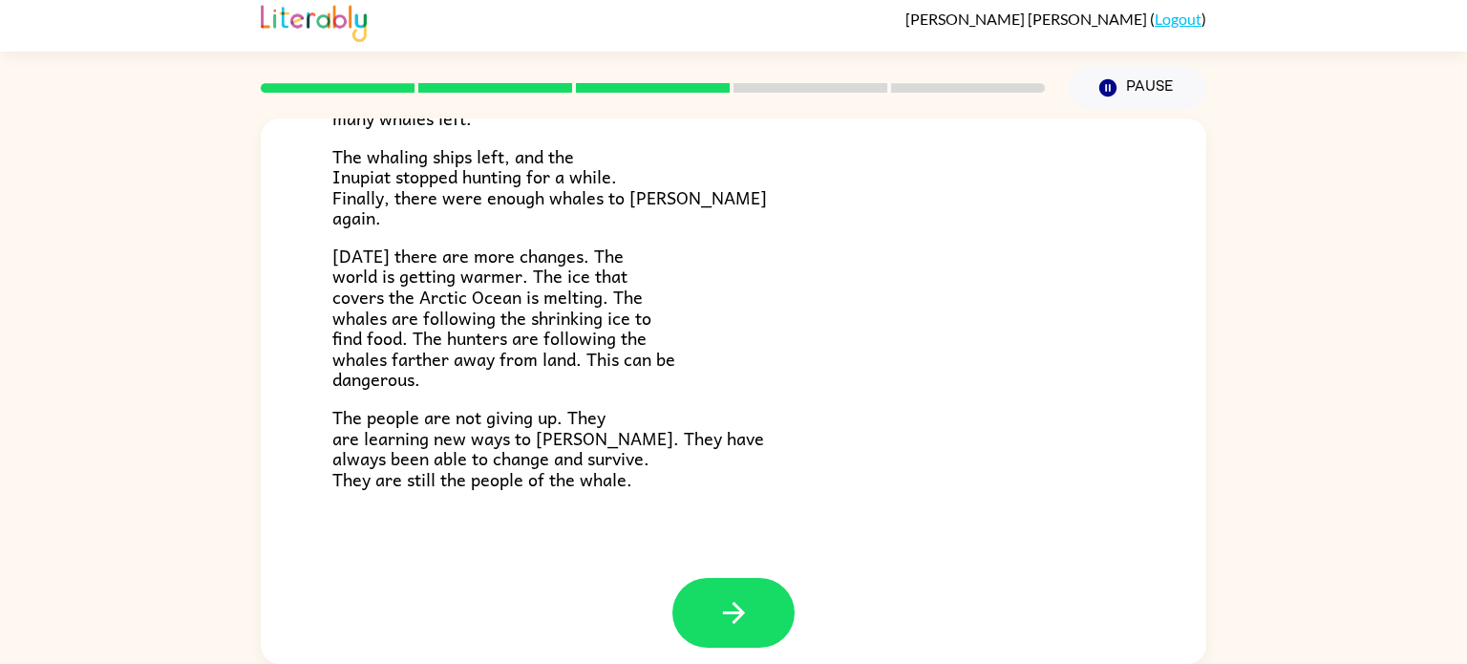
scroll to position [644, 0]
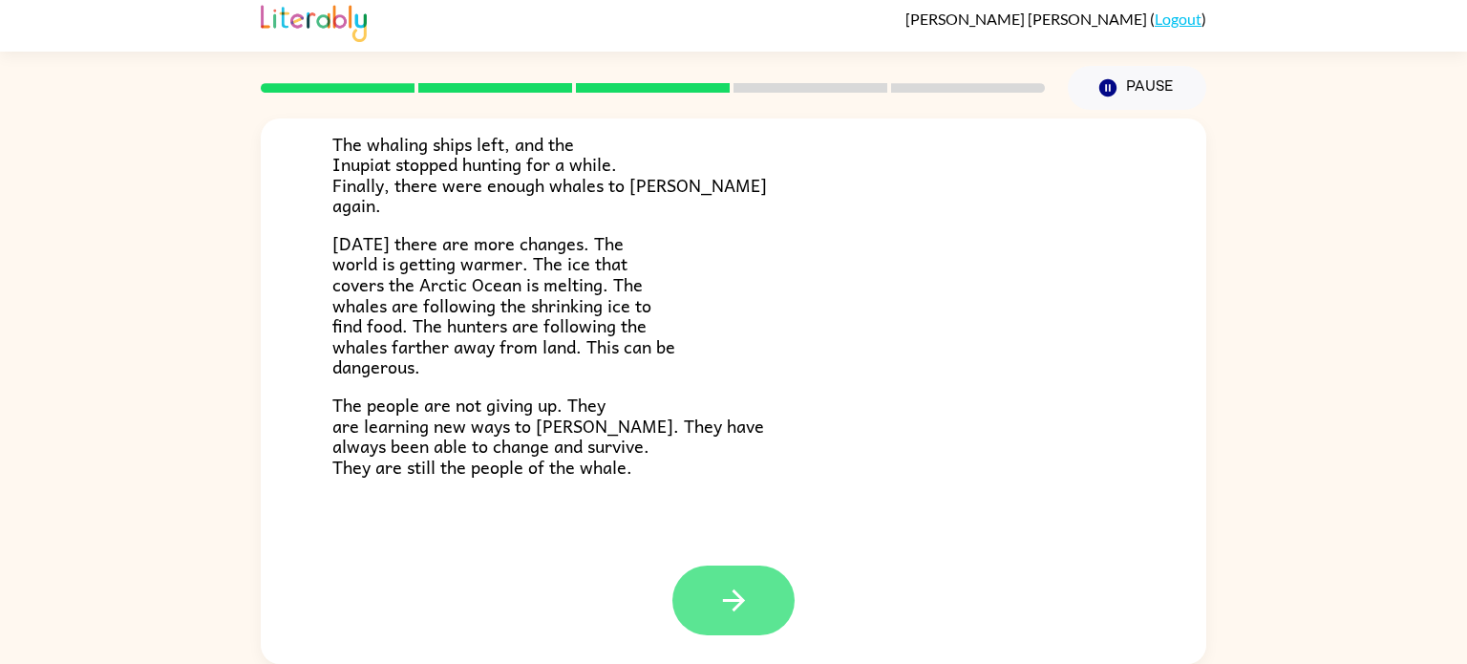
click at [733, 600] on icon "button" at bounding box center [733, 600] width 22 height 22
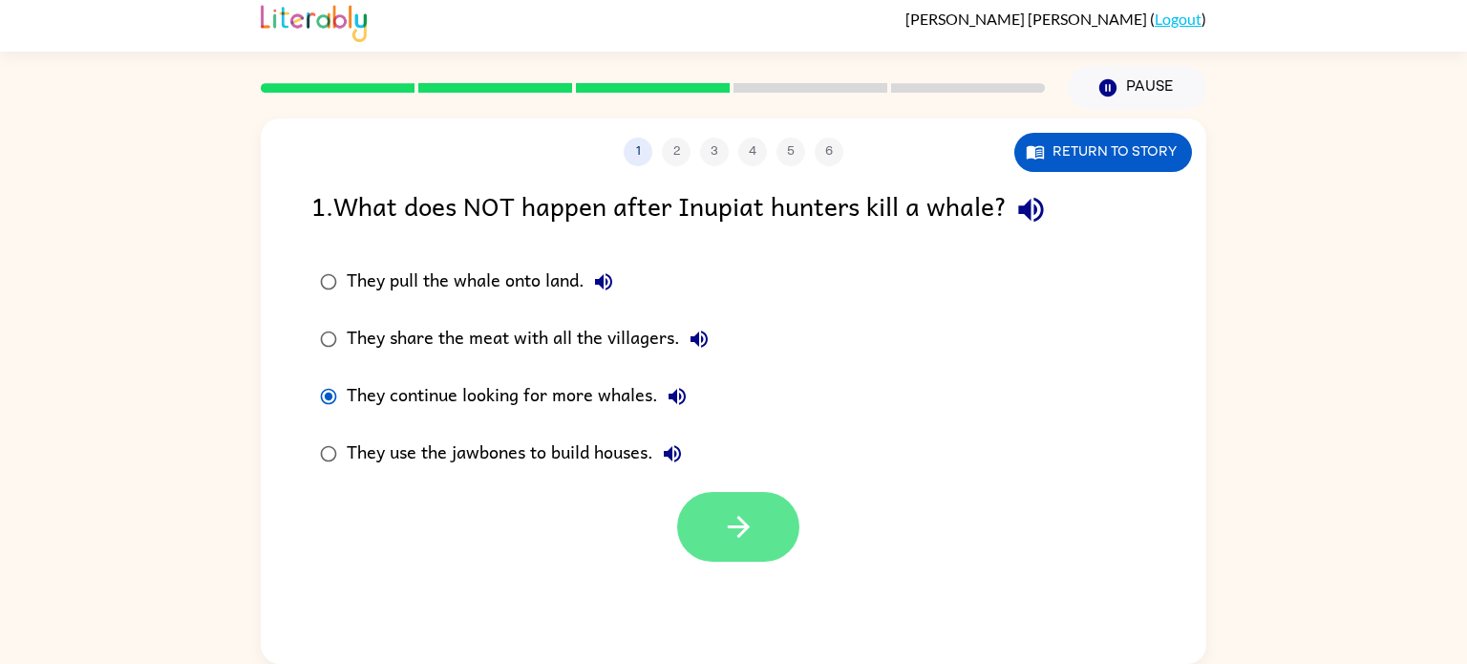
click at [731, 541] on icon "button" at bounding box center [738, 526] width 33 height 33
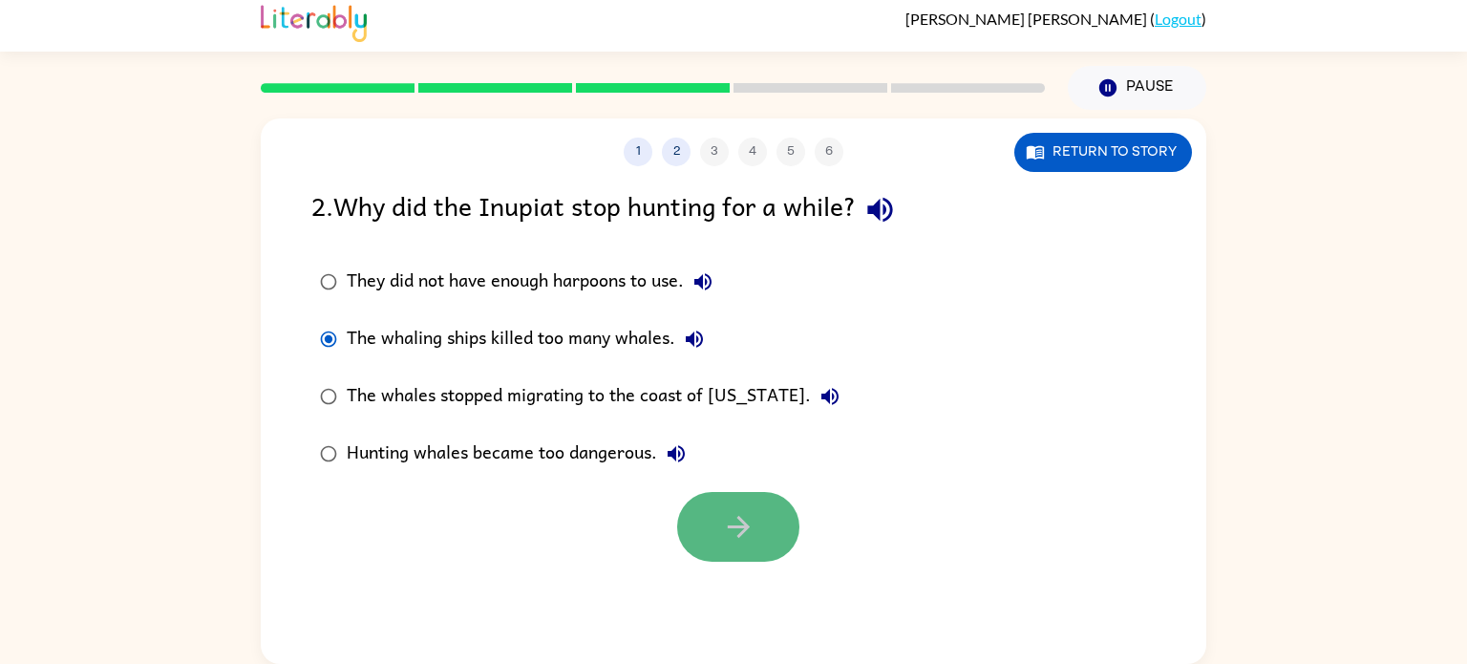
click at [726, 535] on icon "button" at bounding box center [738, 526] width 33 height 33
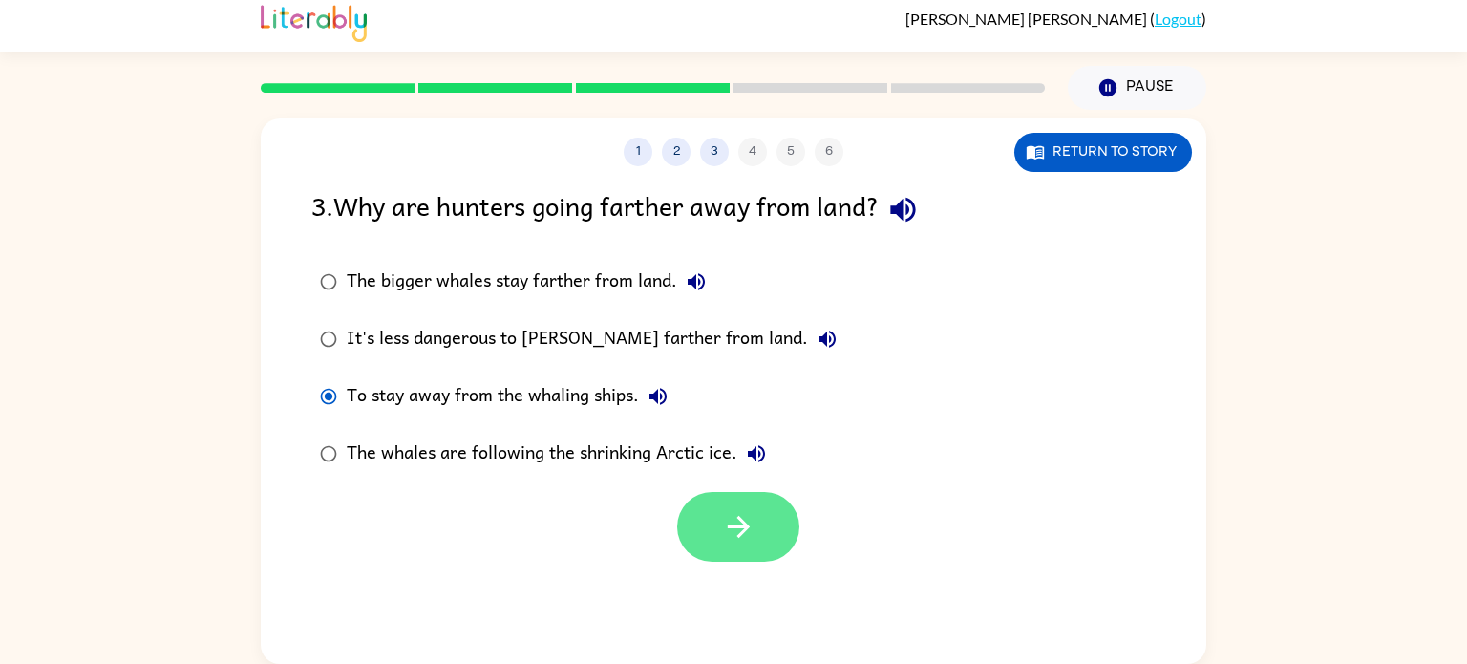
click at [715, 558] on button "button" at bounding box center [738, 527] width 122 height 70
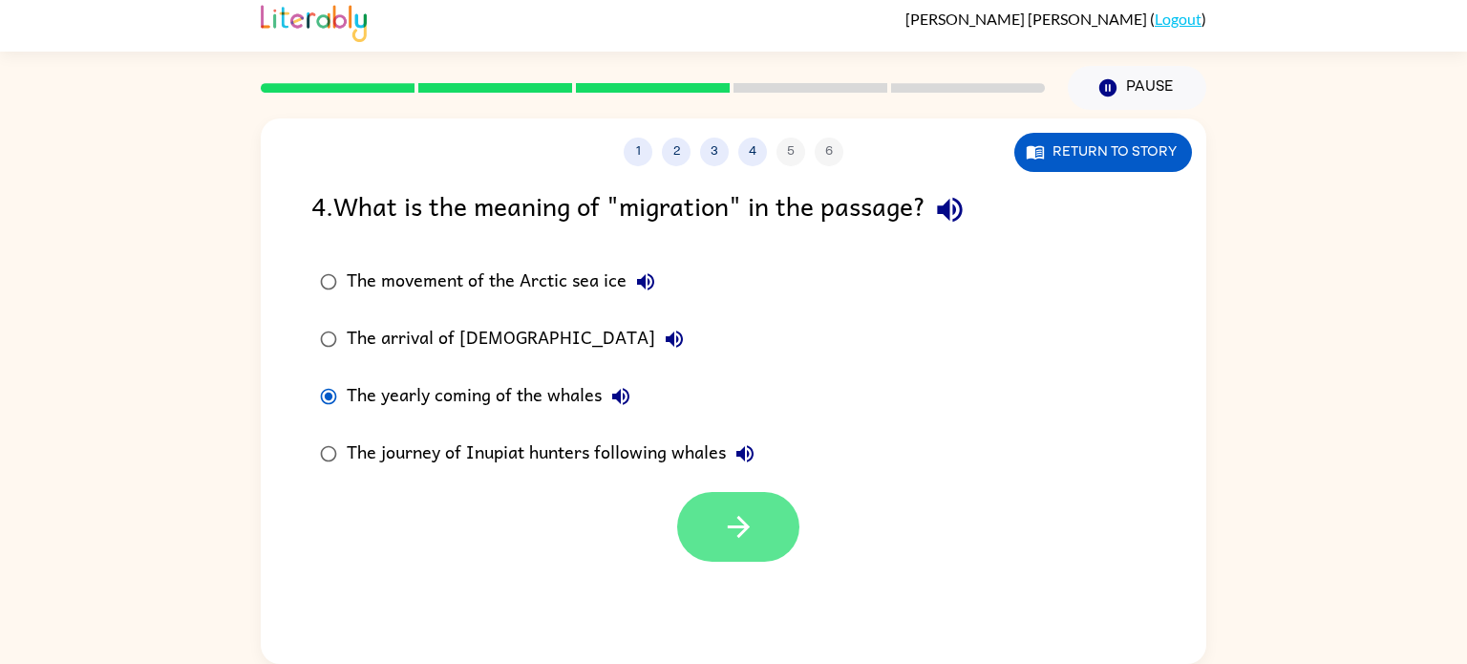
click at [760, 527] on button "button" at bounding box center [738, 527] width 122 height 70
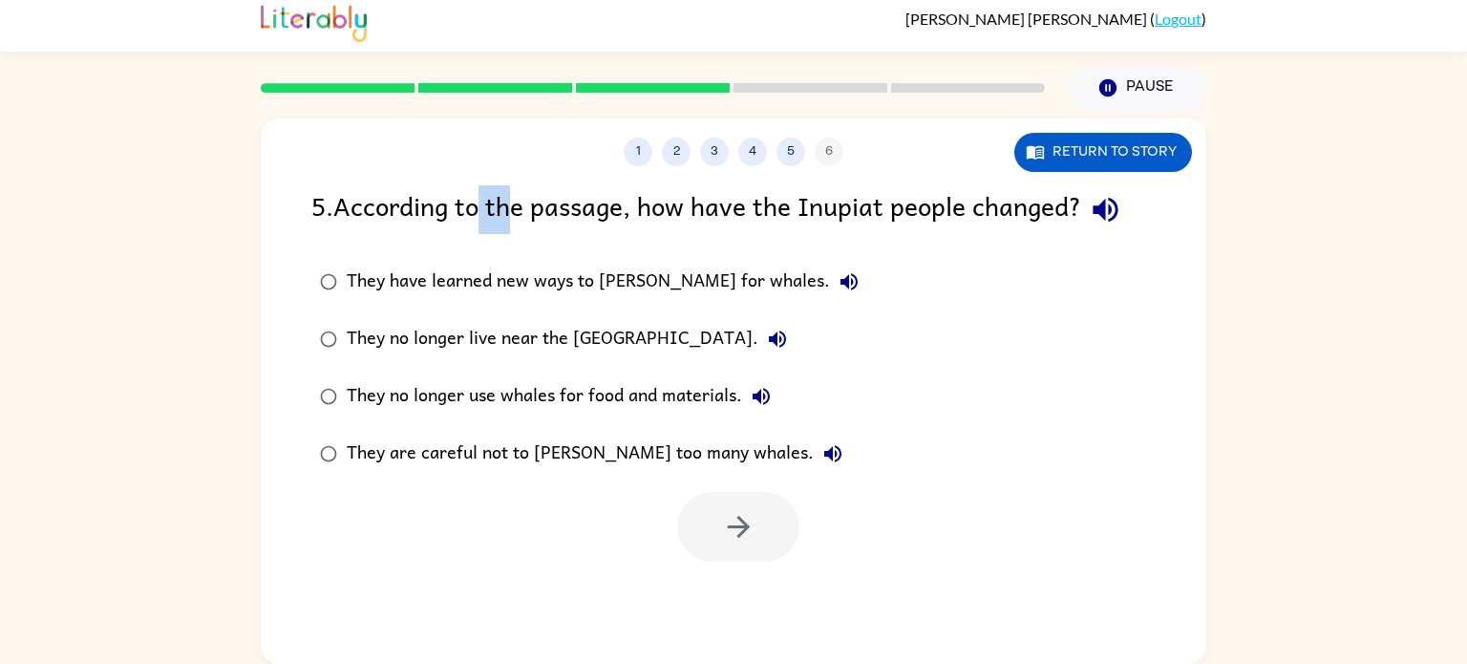
drag, startPoint x: 519, startPoint y: 210, endPoint x: 477, endPoint y: 208, distance: 42.1
click at [477, 208] on div "5 . According to the passage, how have the Inupiat people changed?" at bounding box center [733, 209] width 845 height 49
click at [400, 205] on div "5 . According to the passage, how have the Inupiat people changed?" at bounding box center [733, 209] width 845 height 49
click at [513, 409] on div "They no longer use whales for food and materials." at bounding box center [564, 396] width 434 height 38
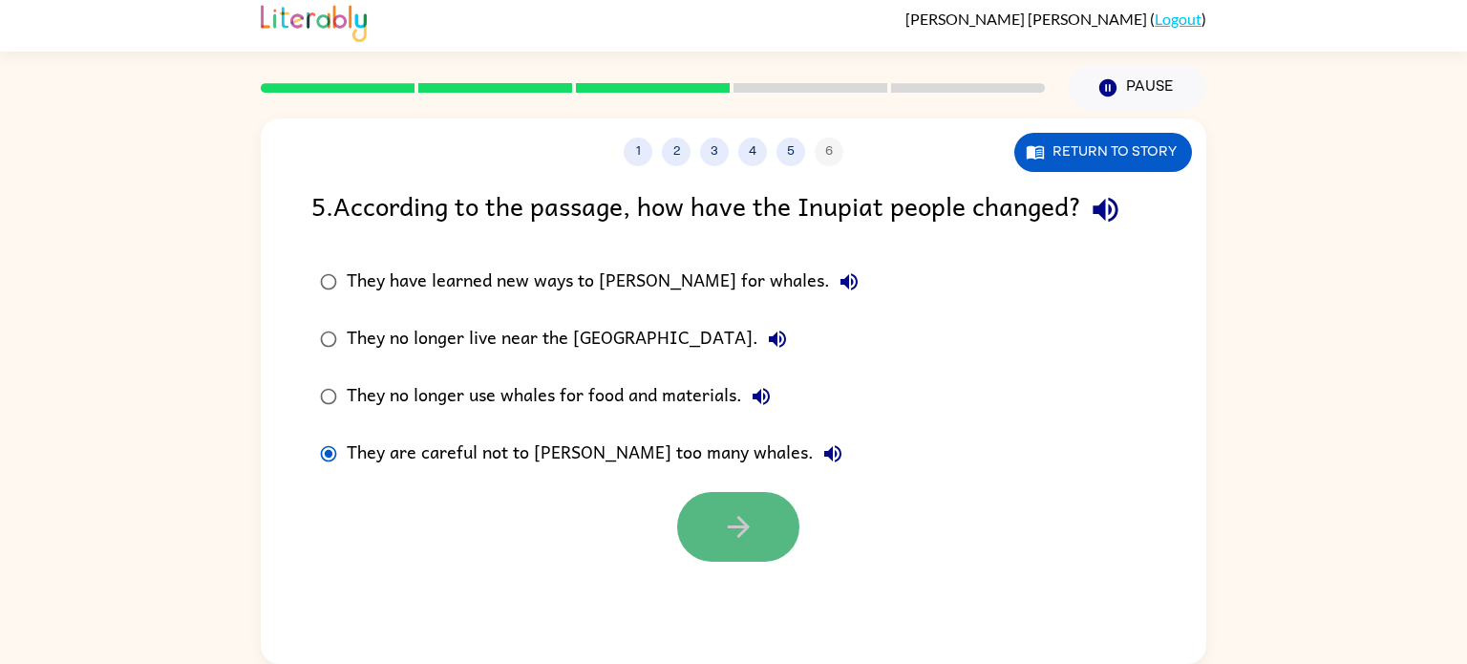
click at [736, 521] on icon "button" at bounding box center [738, 526] width 33 height 33
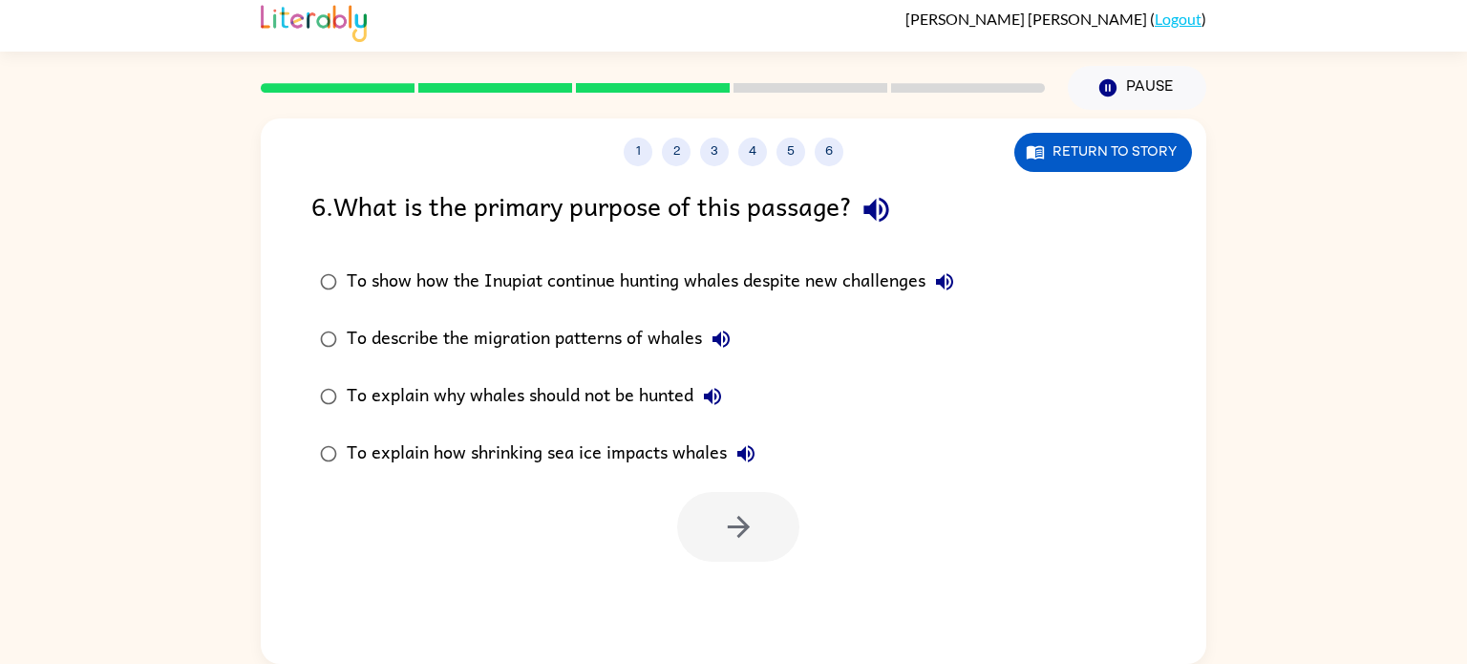
click at [873, 277] on div "To show how the Inupiat continue hunting whales despite new challenges" at bounding box center [655, 282] width 617 height 38
click at [661, 334] on div "To describe the migration patterns of whales" at bounding box center [544, 339] width 394 height 38
click at [602, 385] on div "To explain why whales should not be hunted" at bounding box center [539, 396] width 385 height 38
click at [785, 522] on button "button" at bounding box center [738, 527] width 122 height 70
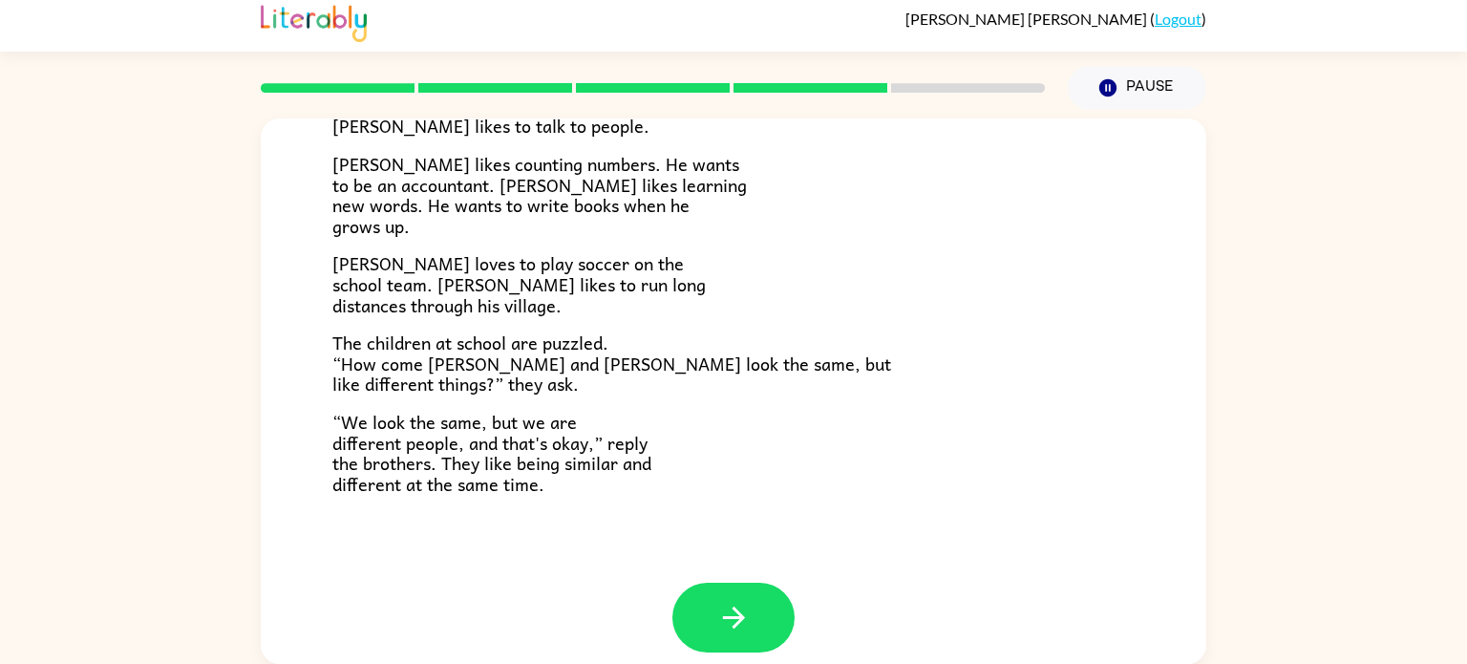
scroll to position [413, 0]
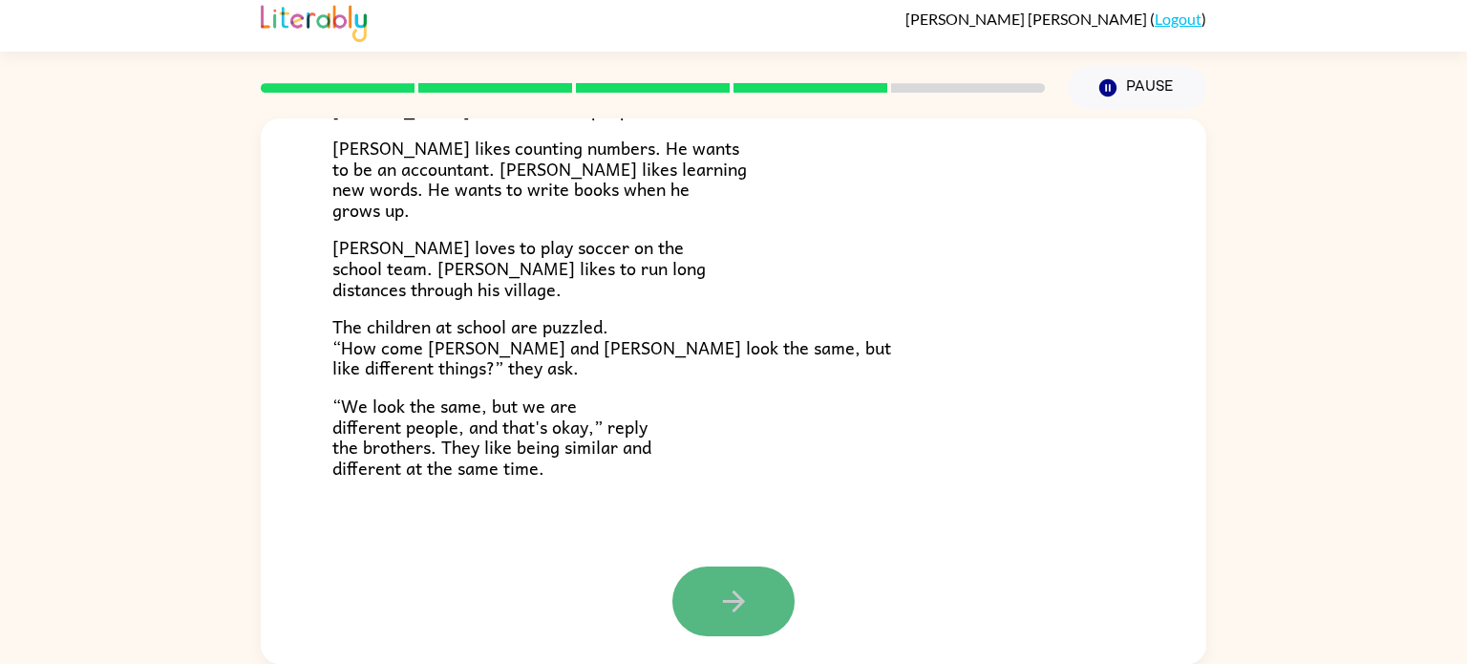
click at [755, 611] on button "button" at bounding box center [734, 602] width 122 height 70
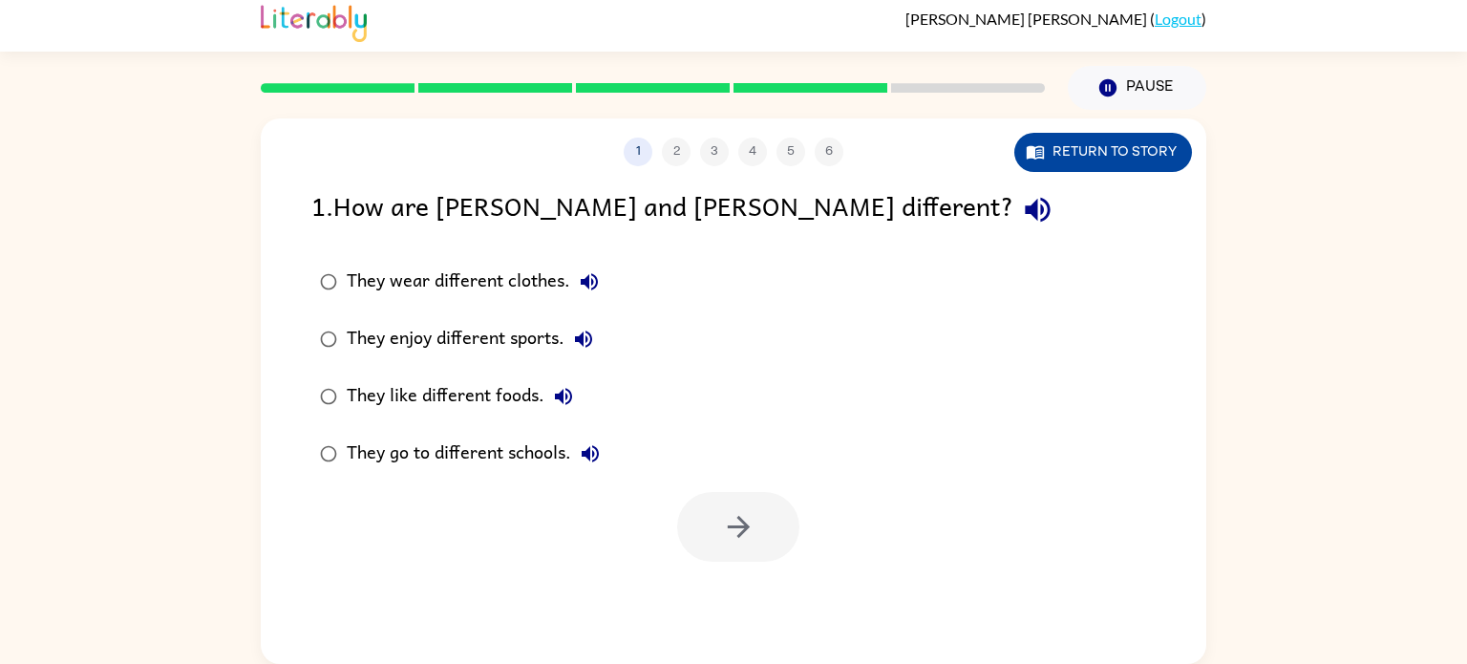
click at [1137, 137] on button "Return to story" at bounding box center [1104, 152] width 178 height 39
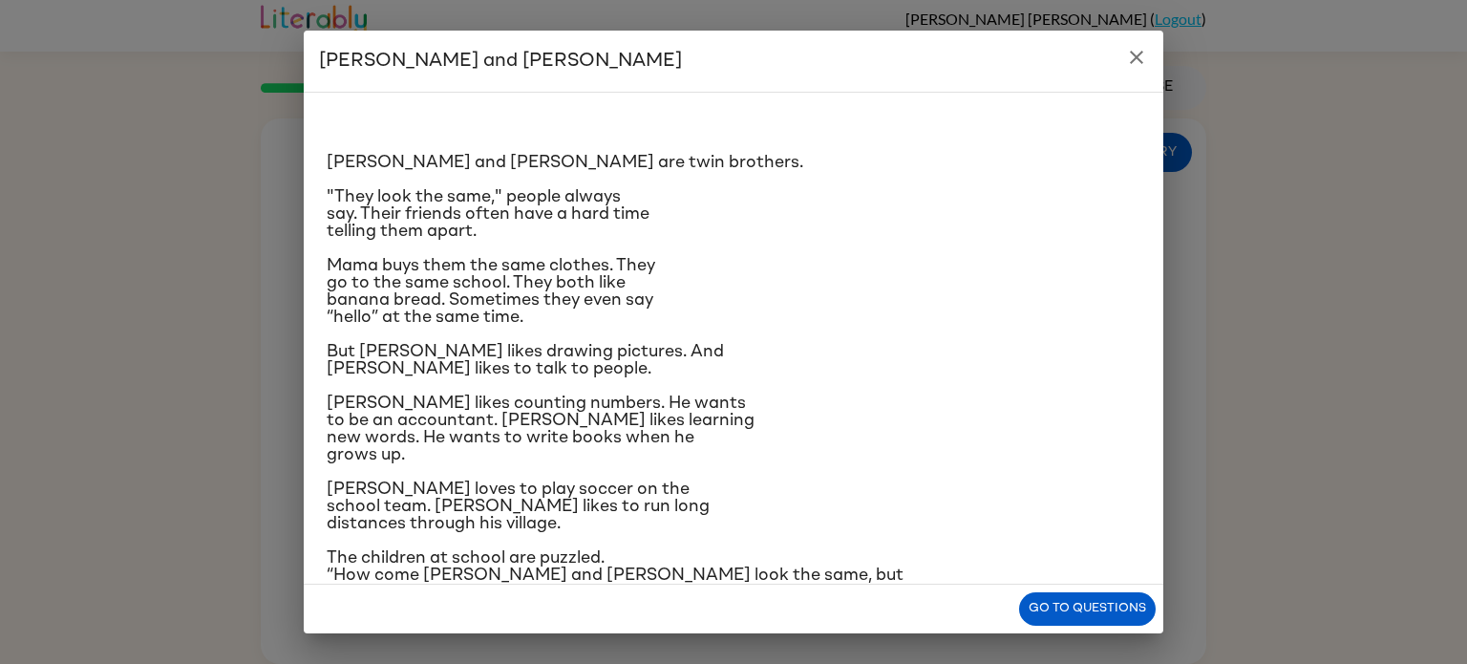
click at [1145, 64] on icon "close" at bounding box center [1136, 57] width 23 height 23
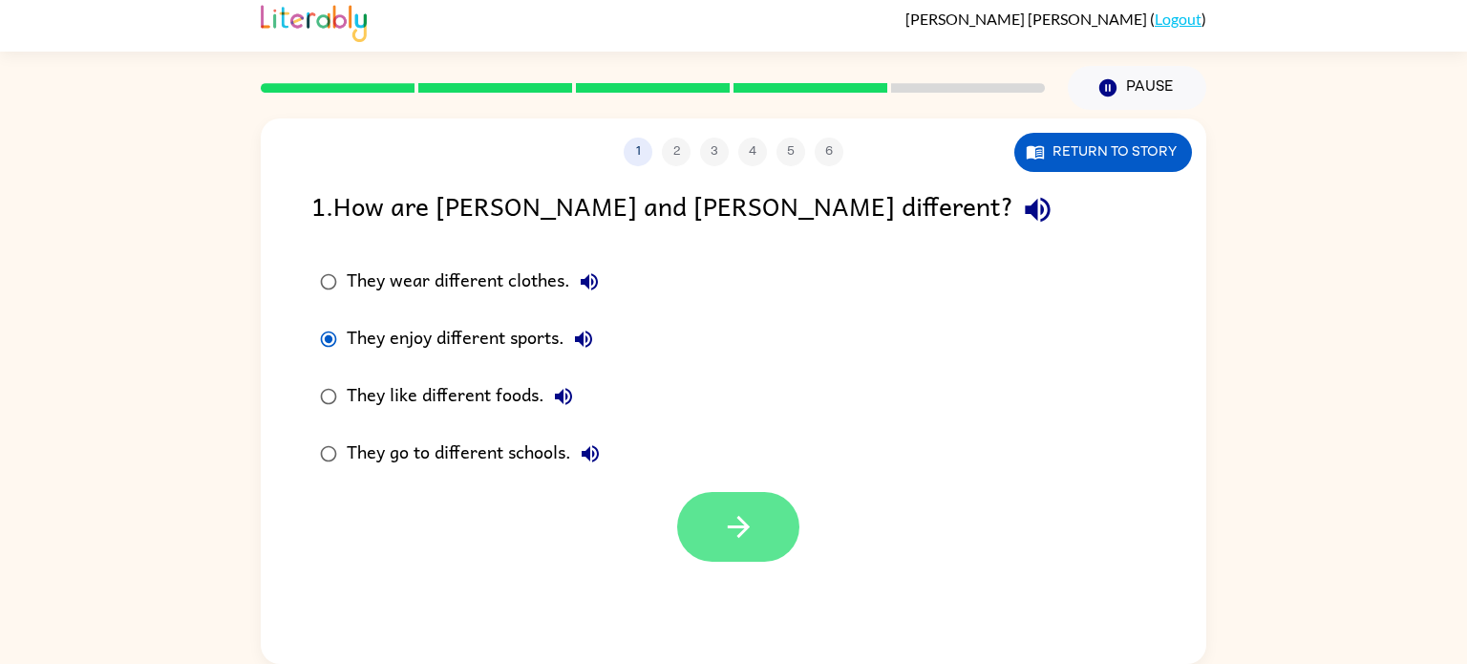
click at [742, 527] on icon "button" at bounding box center [738, 527] width 22 height 22
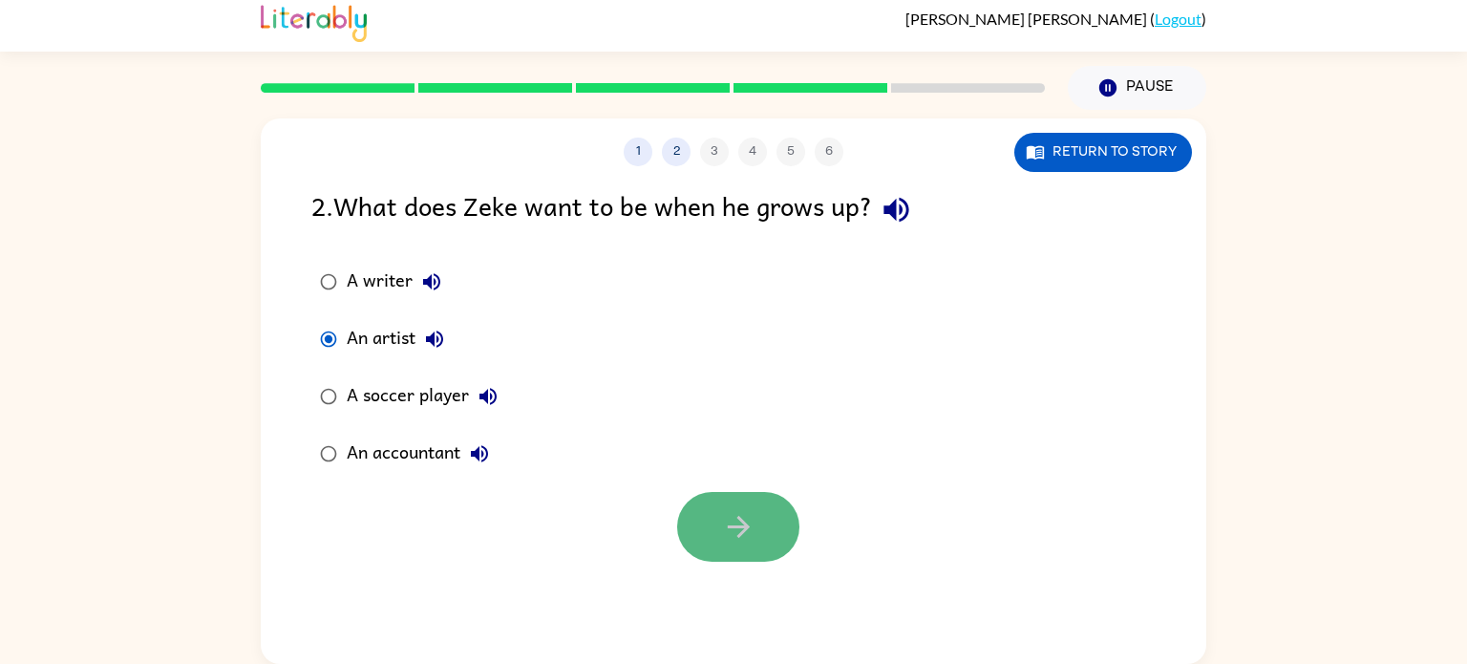
click at [785, 527] on button "button" at bounding box center [738, 527] width 122 height 70
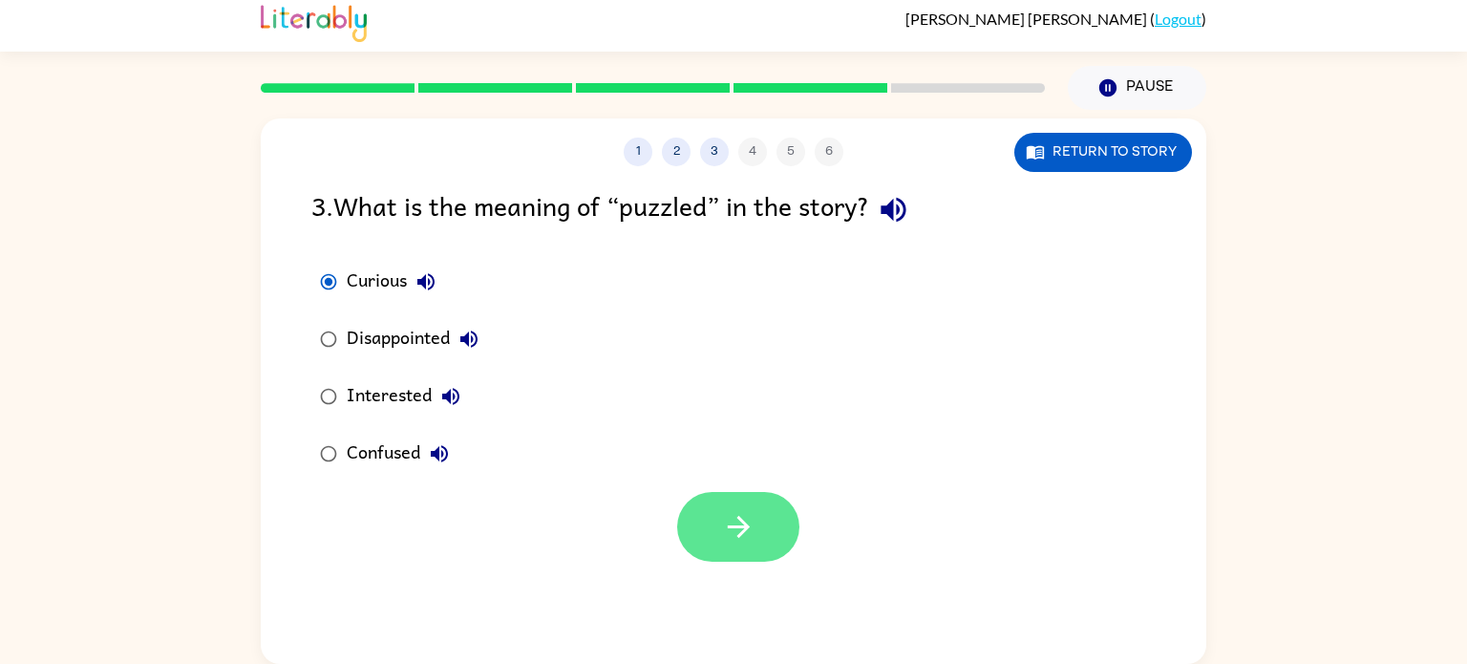
click at [713, 499] on button "button" at bounding box center [738, 527] width 122 height 70
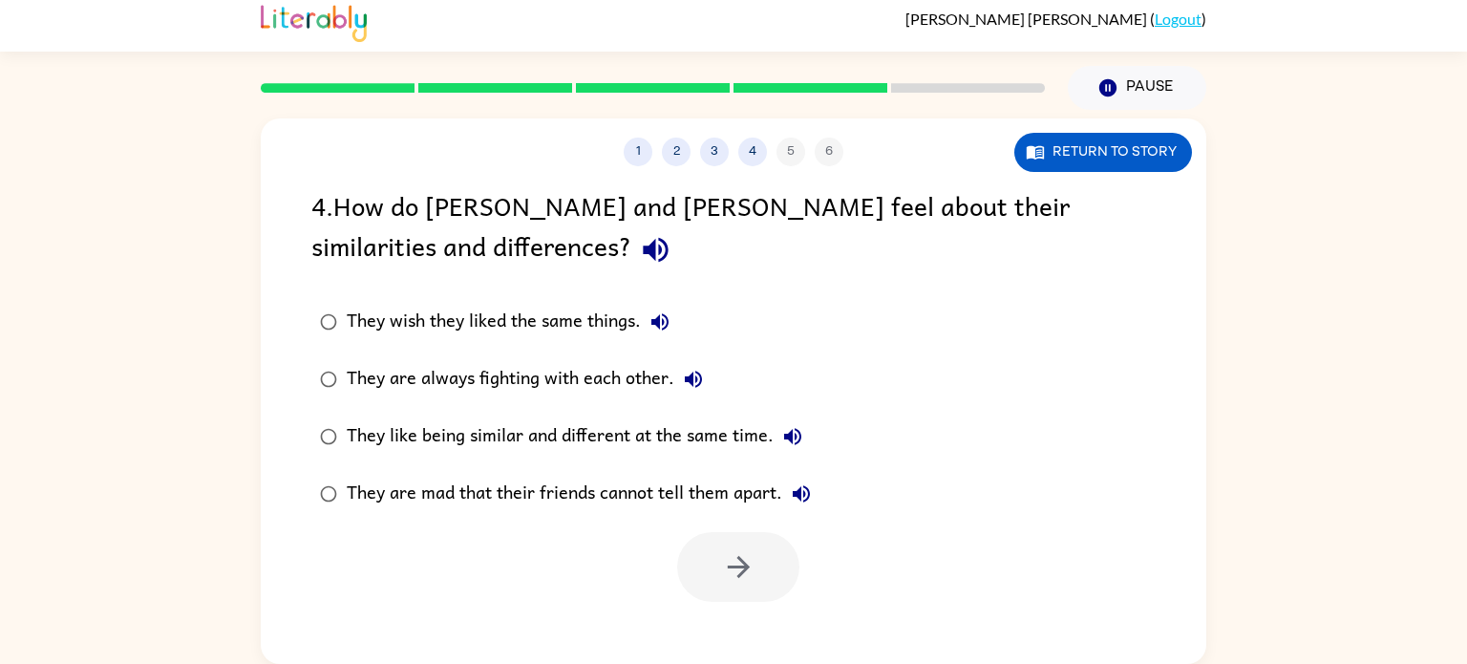
click at [285, 319] on div "4 . How do [PERSON_NAME] and [PERSON_NAME] feel about their similarities and di…" at bounding box center [734, 393] width 946 height 417
click at [706, 563] on button "button" at bounding box center [738, 567] width 122 height 70
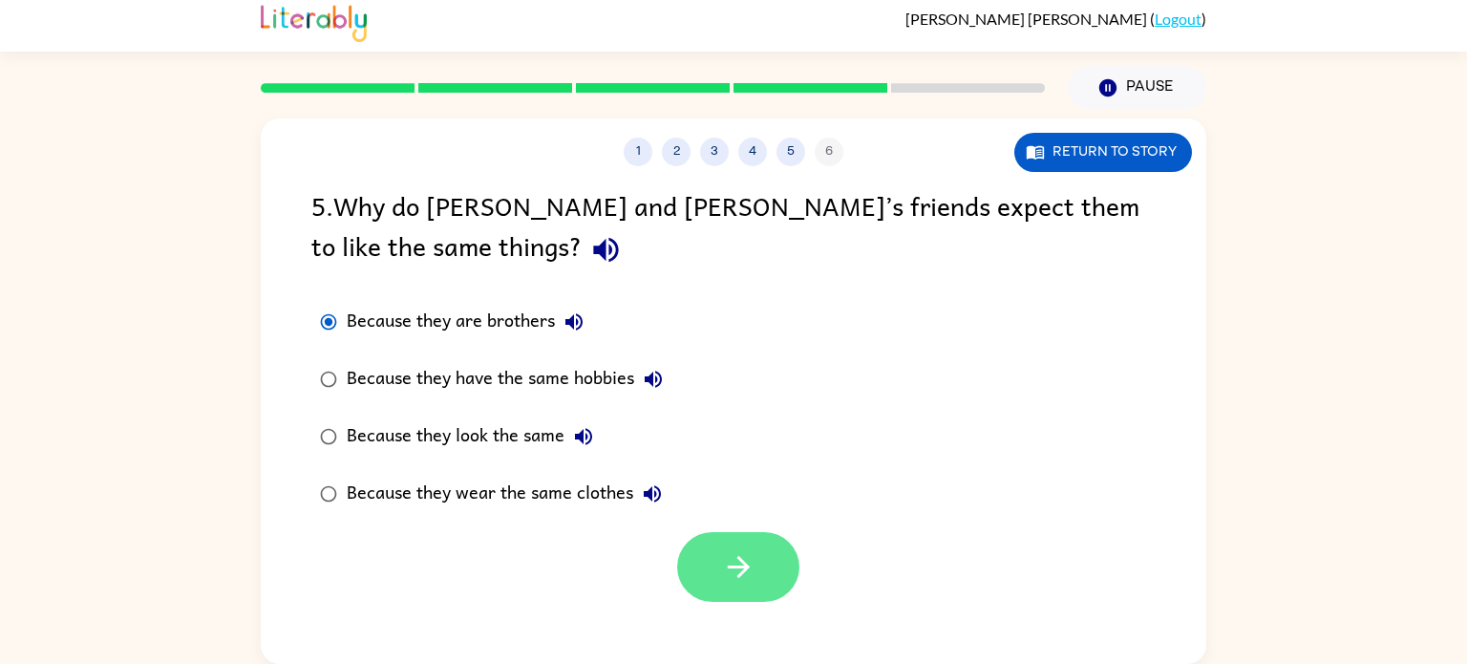
click at [733, 566] on icon "button" at bounding box center [738, 566] width 33 height 33
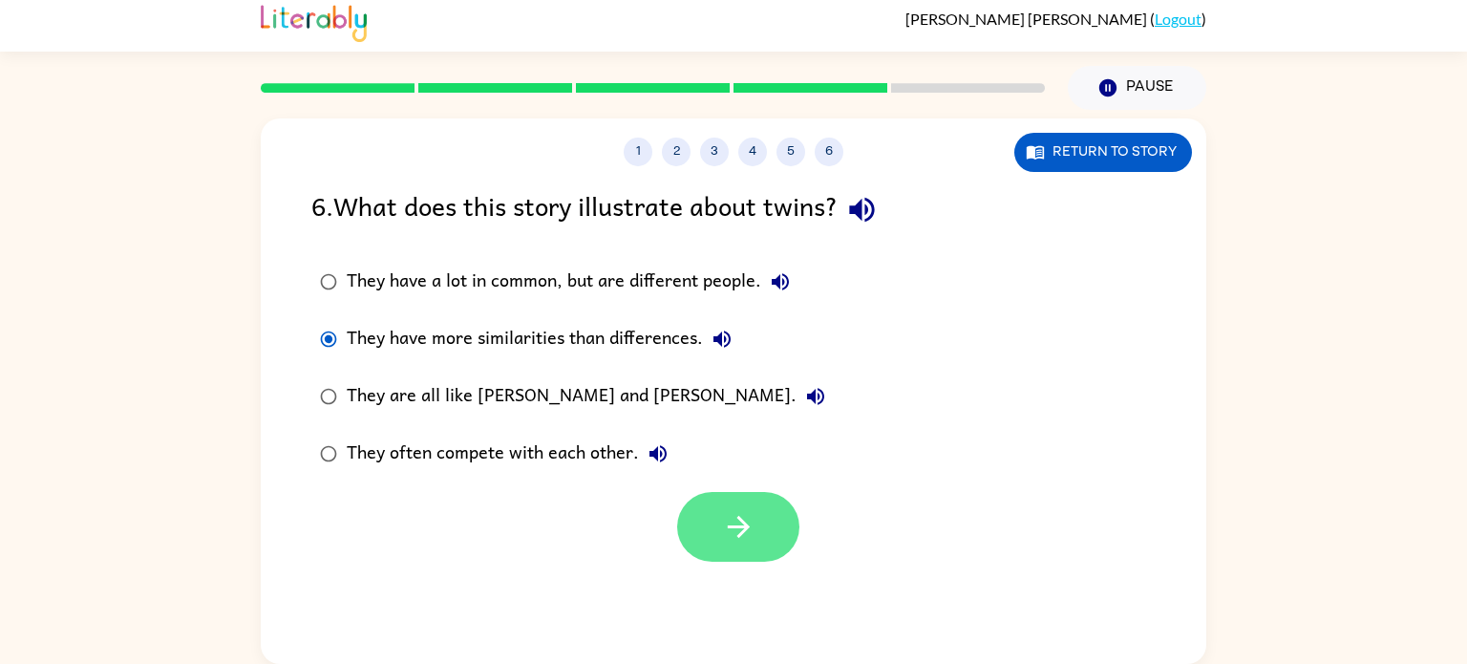
click at [757, 536] on button "button" at bounding box center [738, 527] width 122 height 70
